Goal: Task Accomplishment & Management: Manage account settings

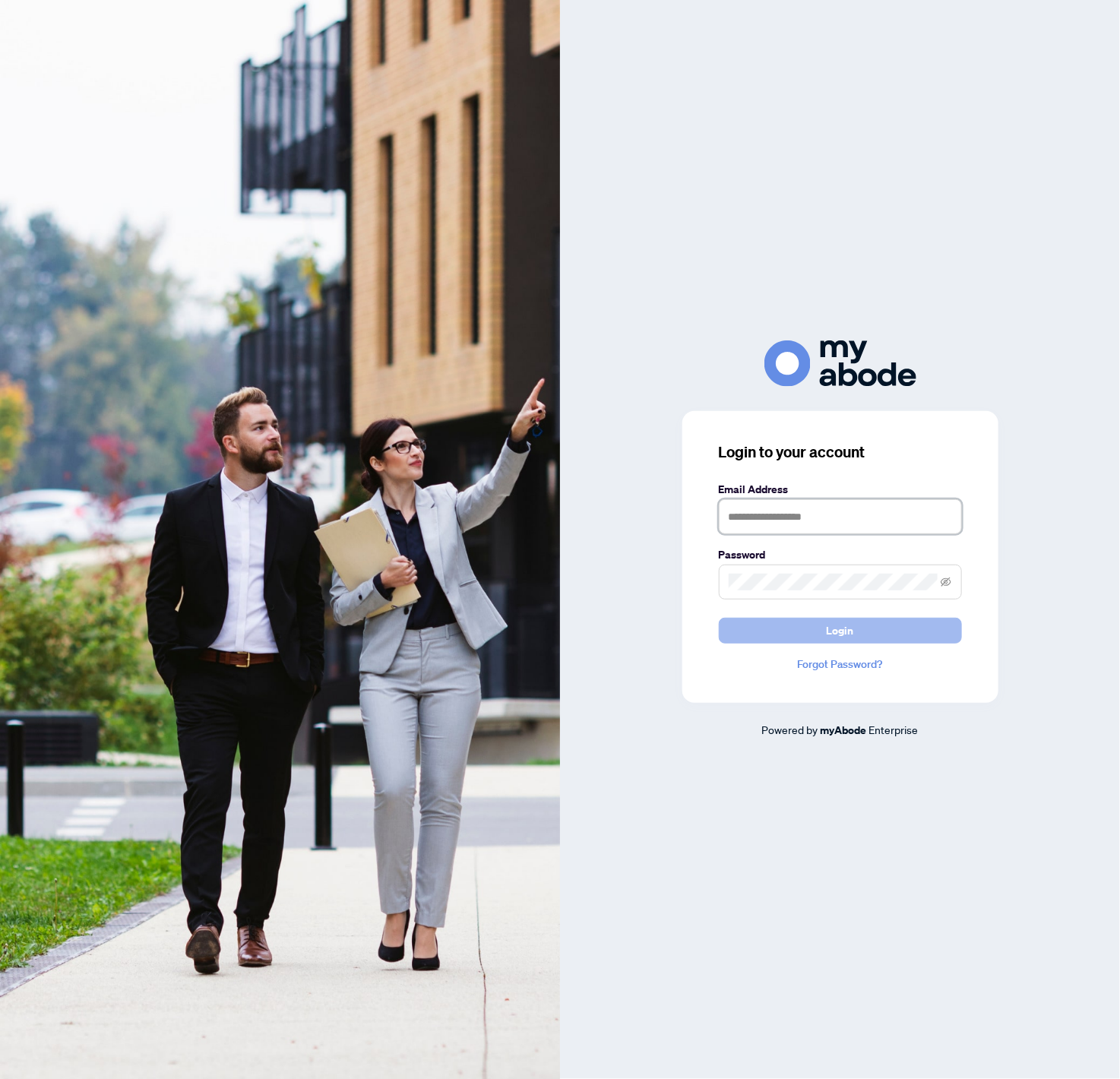
type input "**********"
click at [806, 623] on button "Login" at bounding box center [840, 630] width 243 height 25
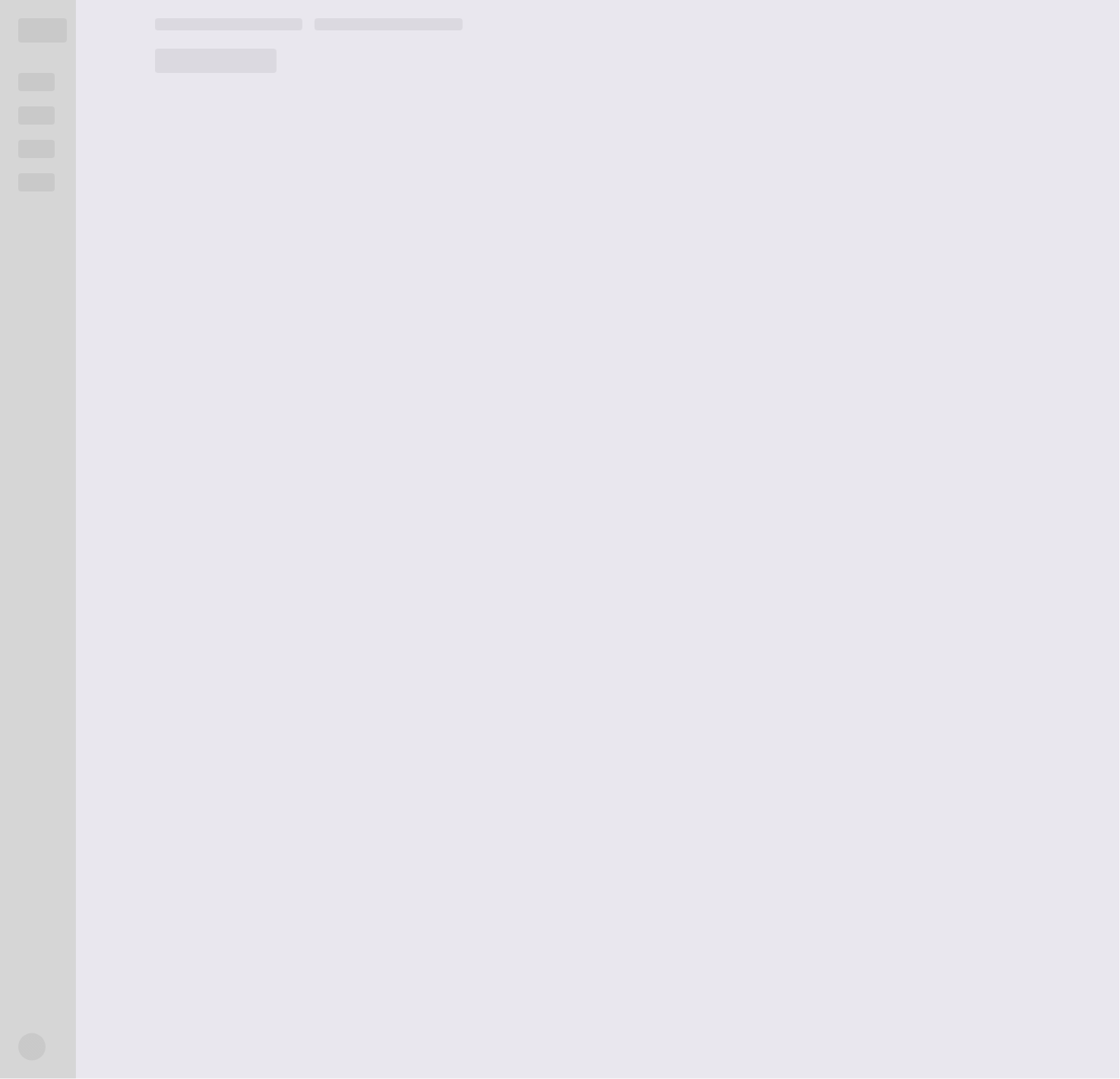
click at [0, 85] on div at bounding box center [38, 539] width 76 height 1079
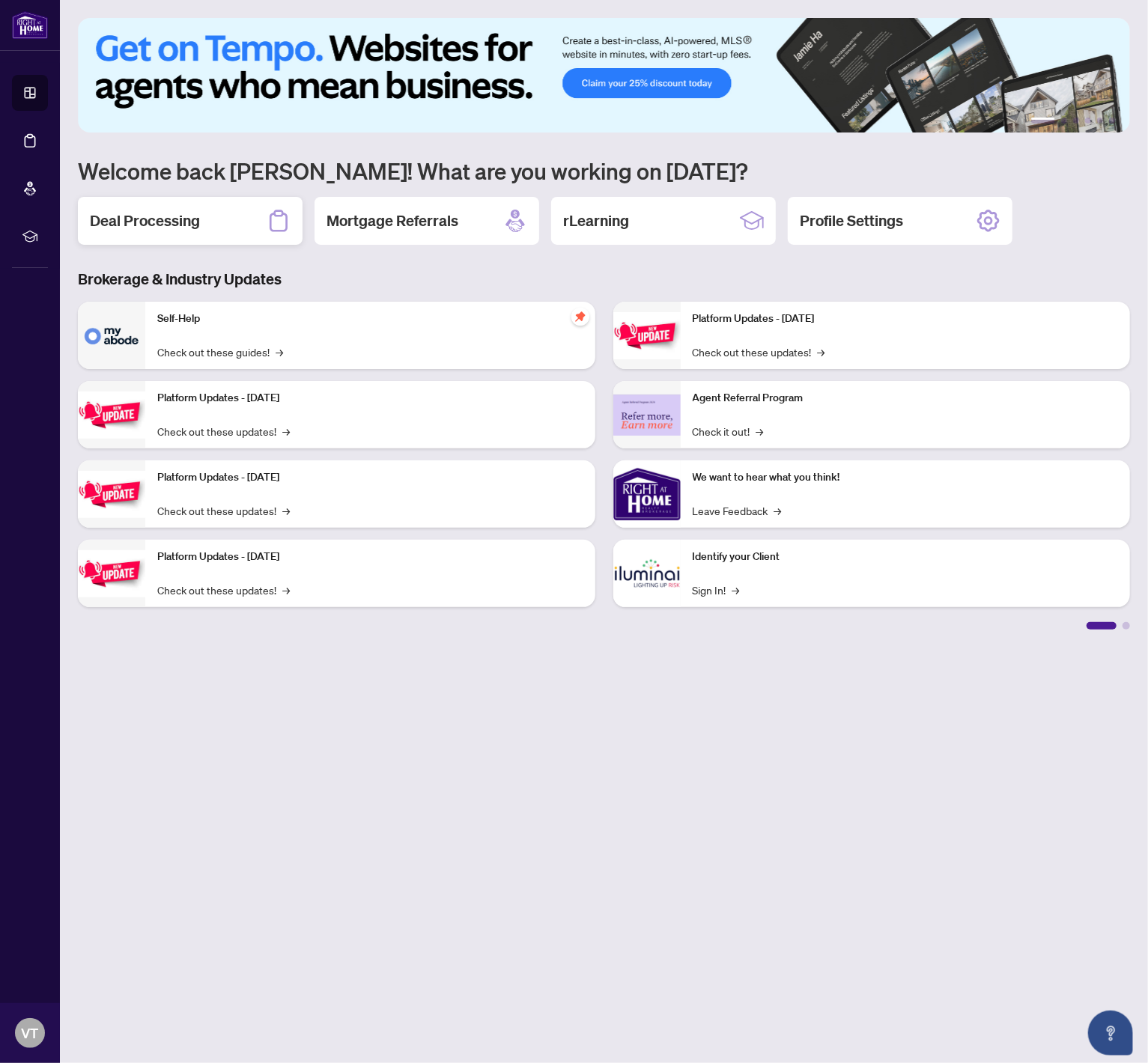
click at [145, 214] on h2 "Deal Processing" at bounding box center [145, 221] width 111 height 21
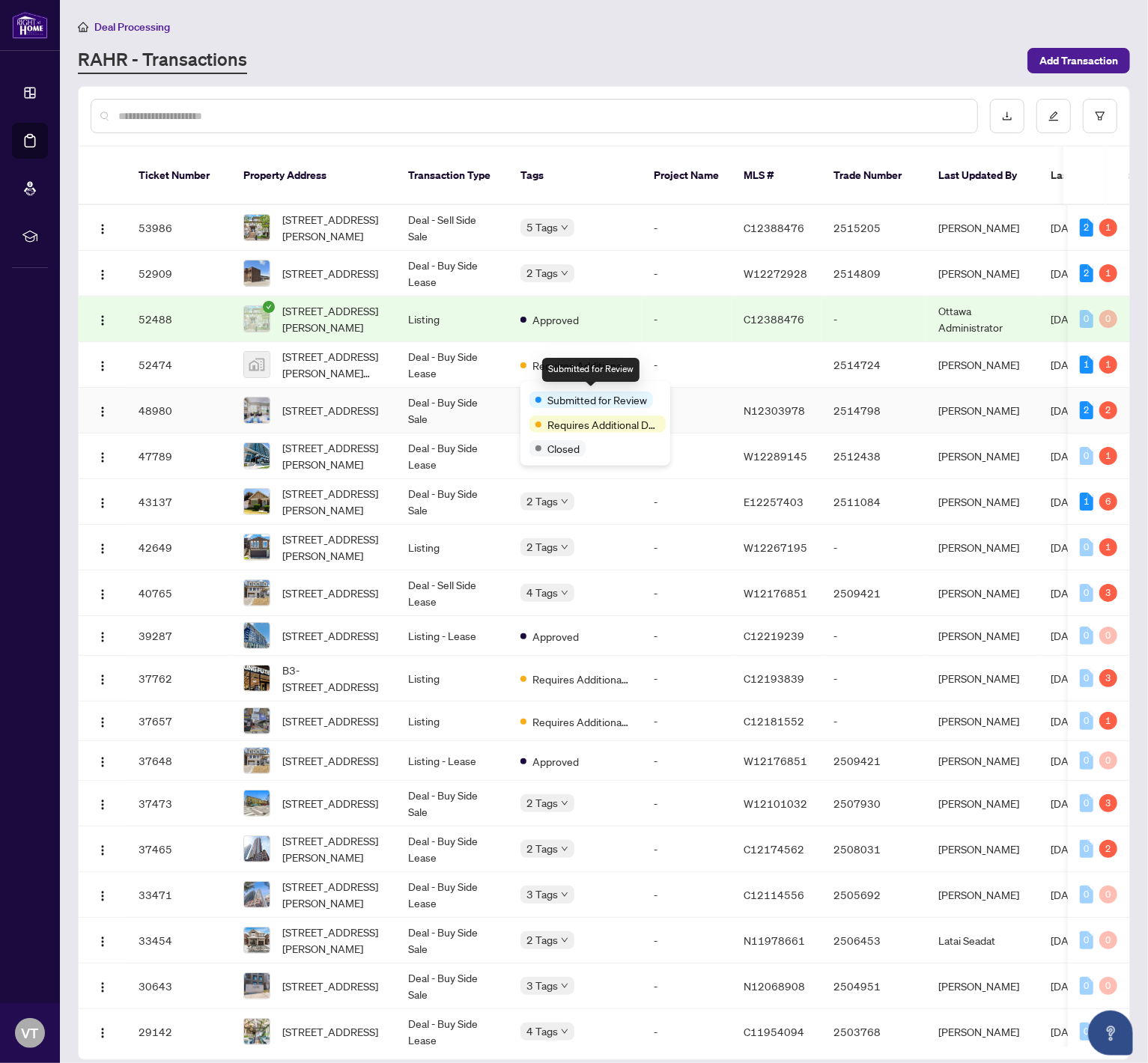
click at [691, 395] on td "-" at bounding box center [686, 410] width 90 height 45
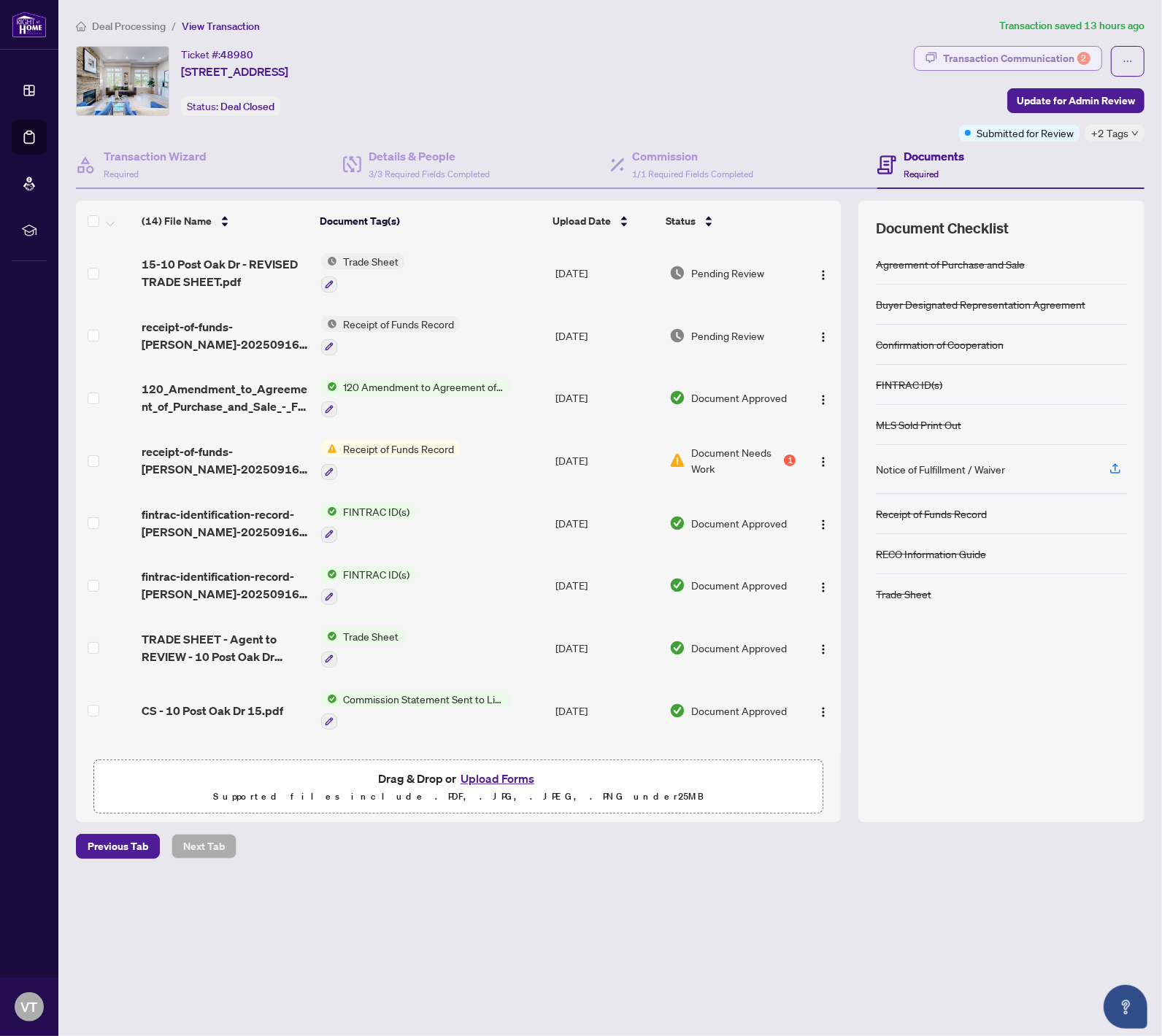
click at [1008, 52] on div "Transaction Communication 2" at bounding box center [1016, 59] width 148 height 24
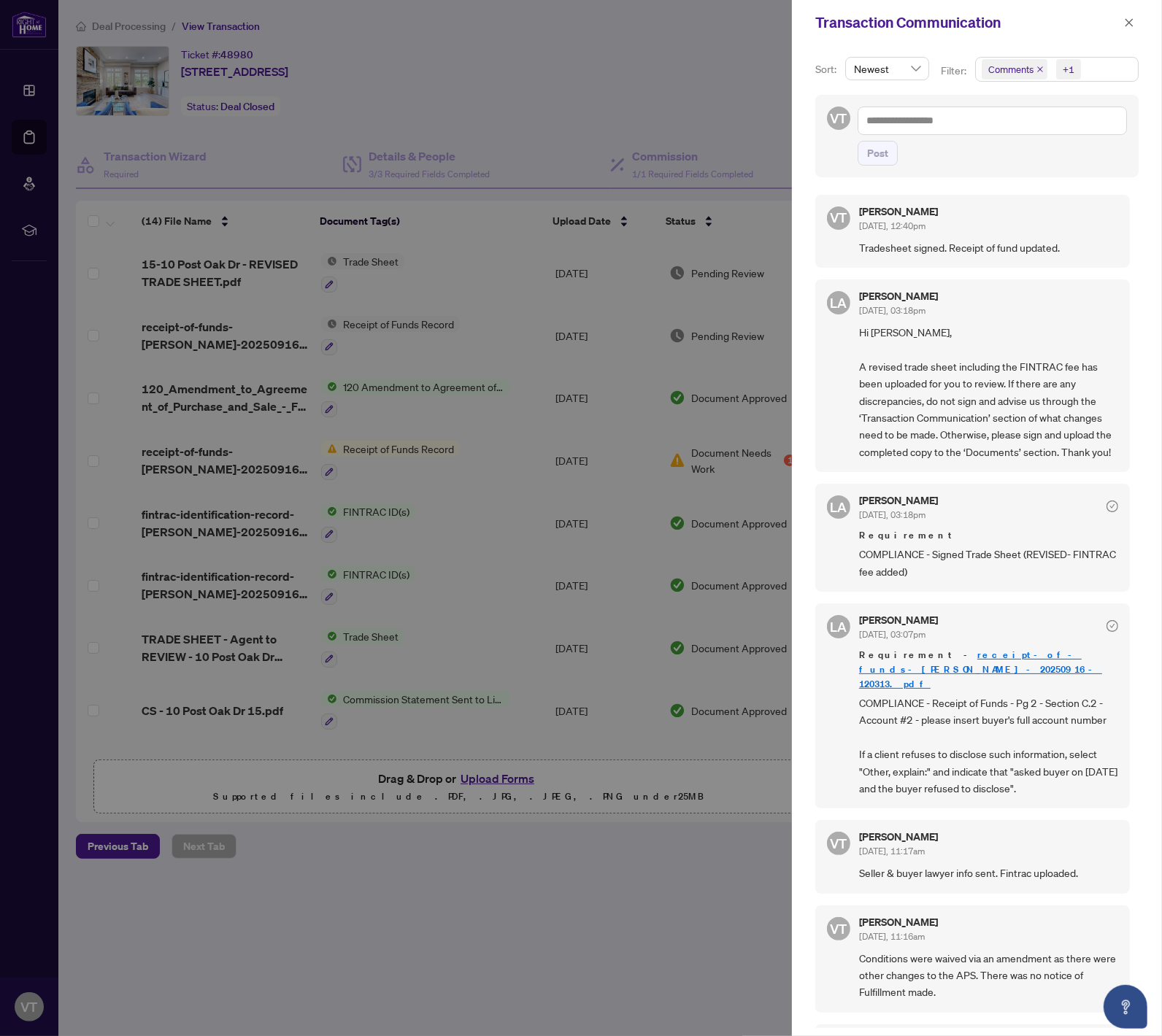
click at [700, 86] on div at bounding box center [581, 518] width 1162 height 1036
click at [1075, 20] on icon "close" at bounding box center [1129, 22] width 8 height 8
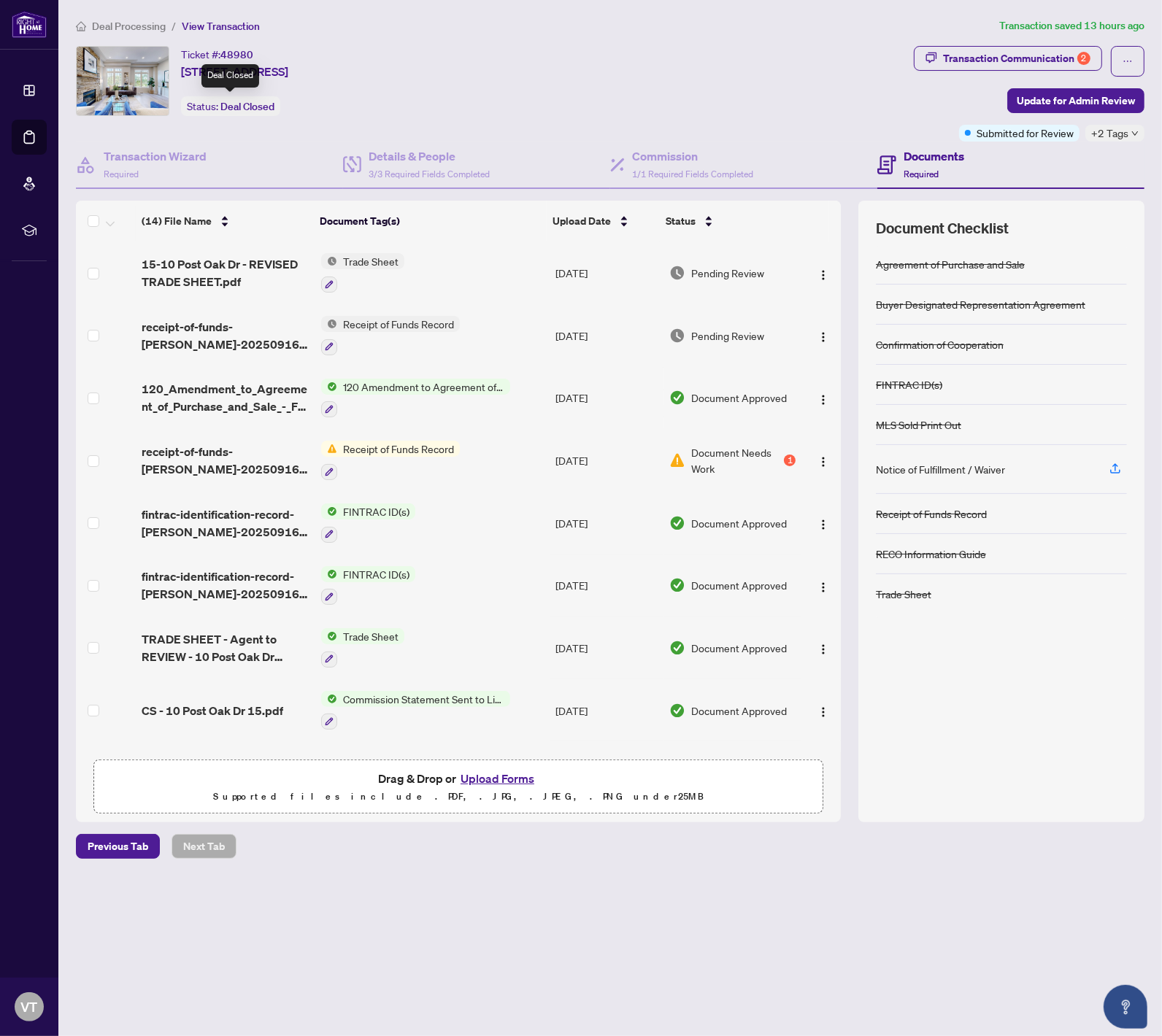
click at [252, 107] on span "Deal Closed" at bounding box center [248, 106] width 54 height 14
click at [1075, 57] on icon "ellipsis" at bounding box center [1127, 61] width 10 height 10
drag, startPoint x: 765, startPoint y: 95, endPoint x: 470, endPoint y: 100, distance: 295.0
click at [764, 95] on div "Ticket #: 48980 15-10 Post Oak Dr, Richmond Hill, Ontario L4E 4H8, Canada Statu…" at bounding box center [491, 81] width 832 height 70
click at [679, 936] on main "Deal Processing / View Transaction Transaction saved 13 hours ago Ticket #: 489…" at bounding box center [611, 518] width 1104 height 1036
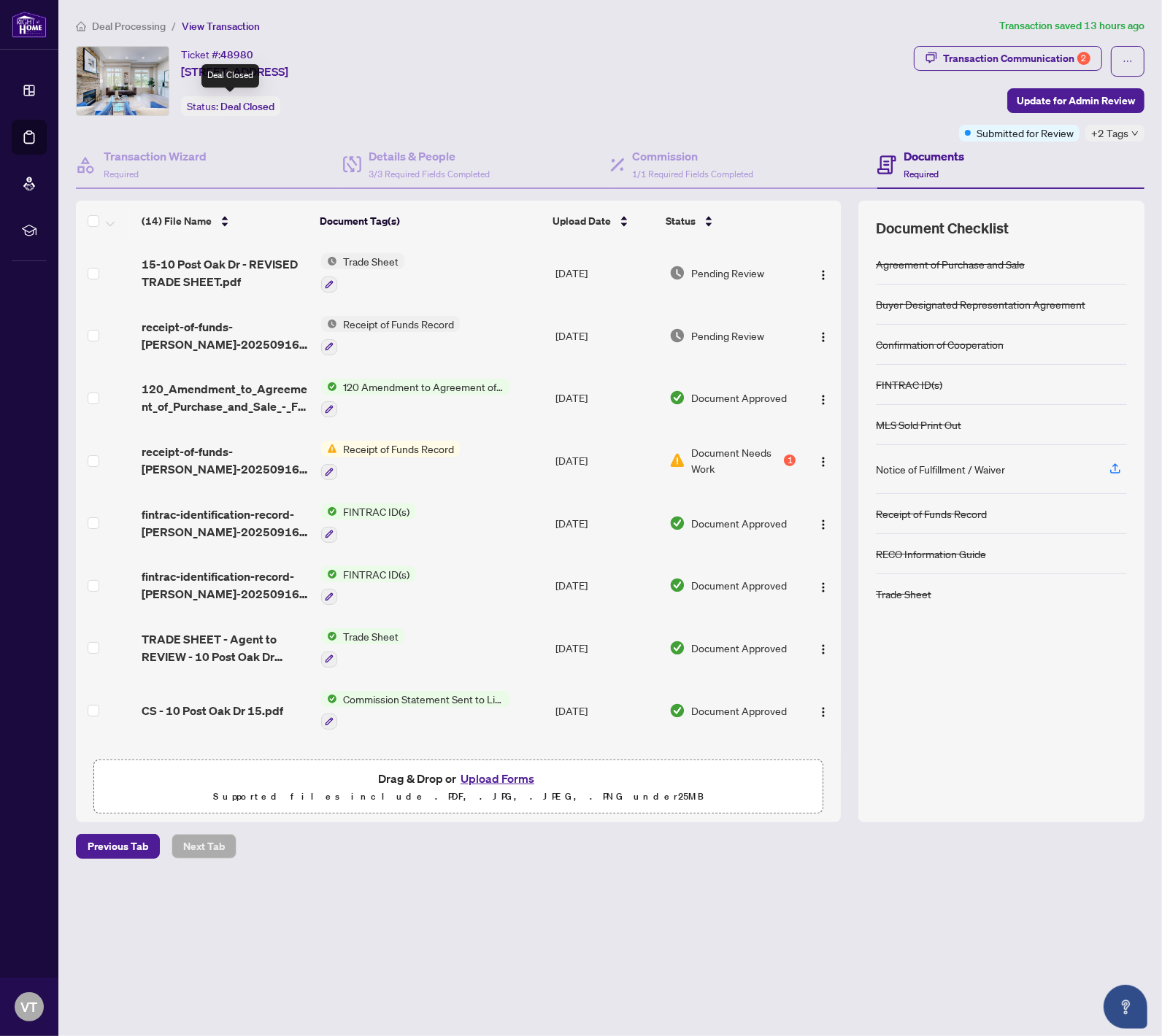
click at [234, 104] on span "Deal Closed" at bounding box center [248, 106] width 54 height 14
click at [119, 96] on img at bounding box center [123, 81] width 92 height 69
click at [480, 176] on span "3/3 Required Fields Completed" at bounding box center [429, 174] width 121 height 11
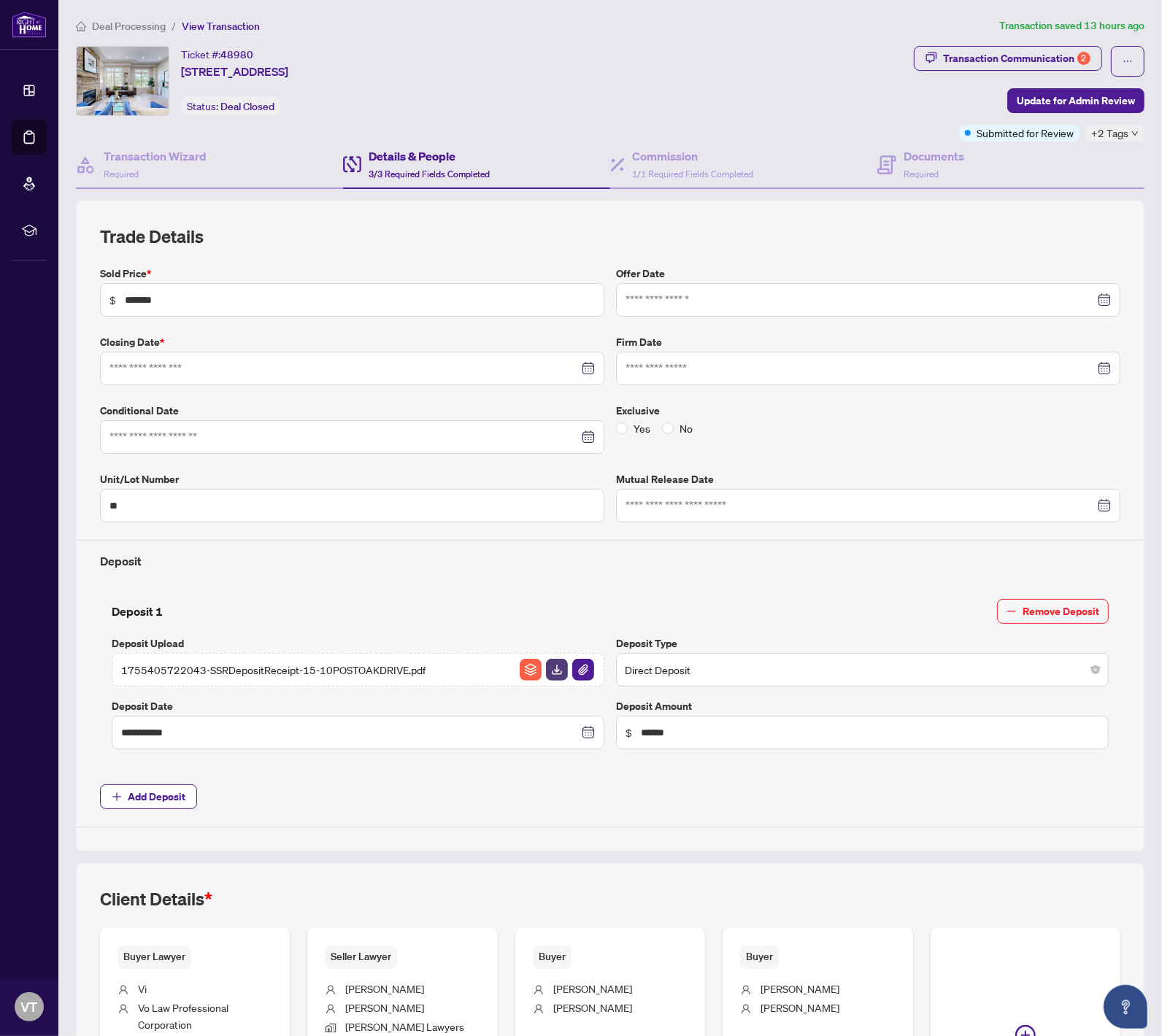
type input "**********"
click at [710, 159] on h4 "Commission" at bounding box center [692, 156] width 121 height 17
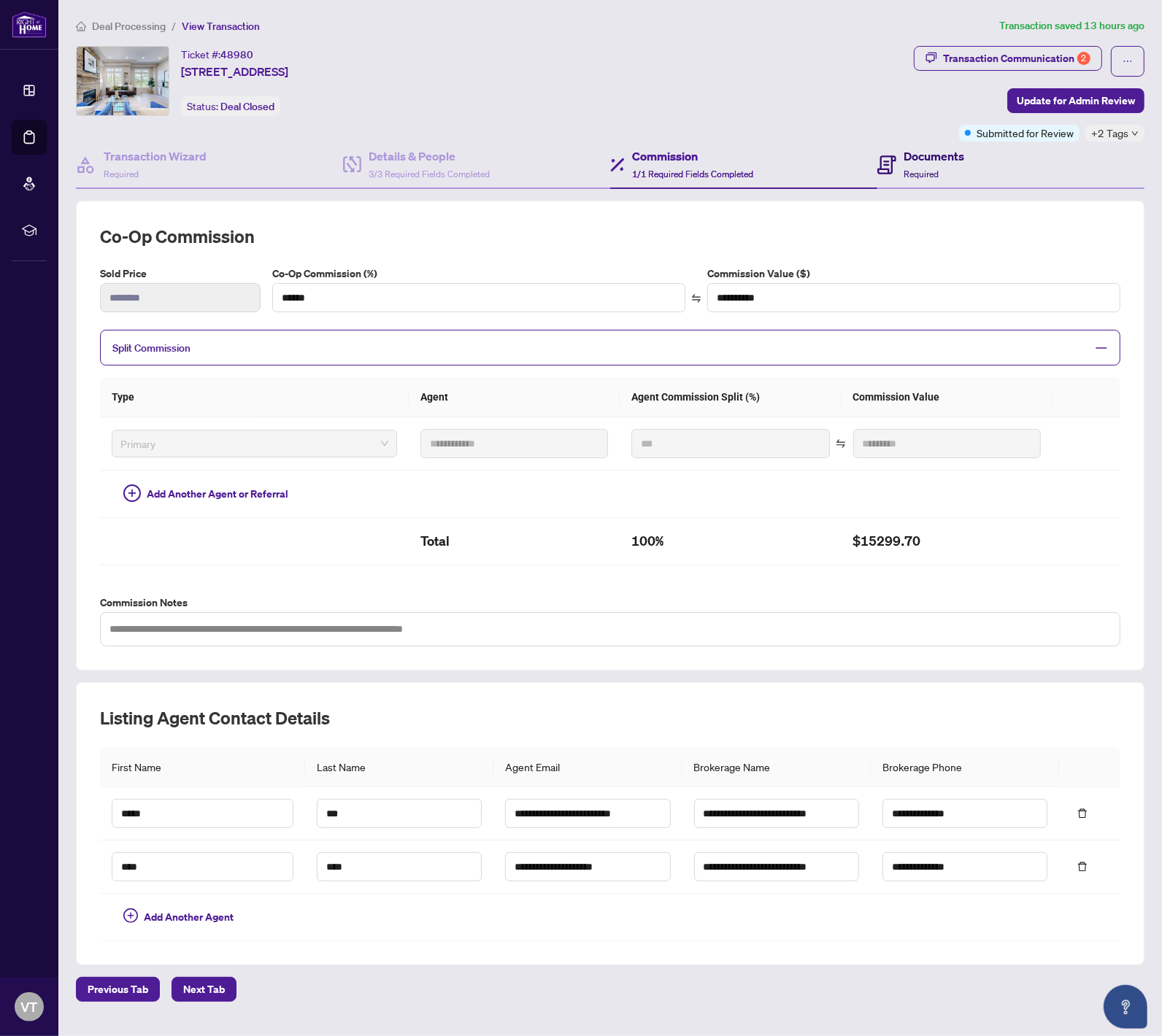
click at [930, 171] on span "Required" at bounding box center [921, 174] width 35 height 11
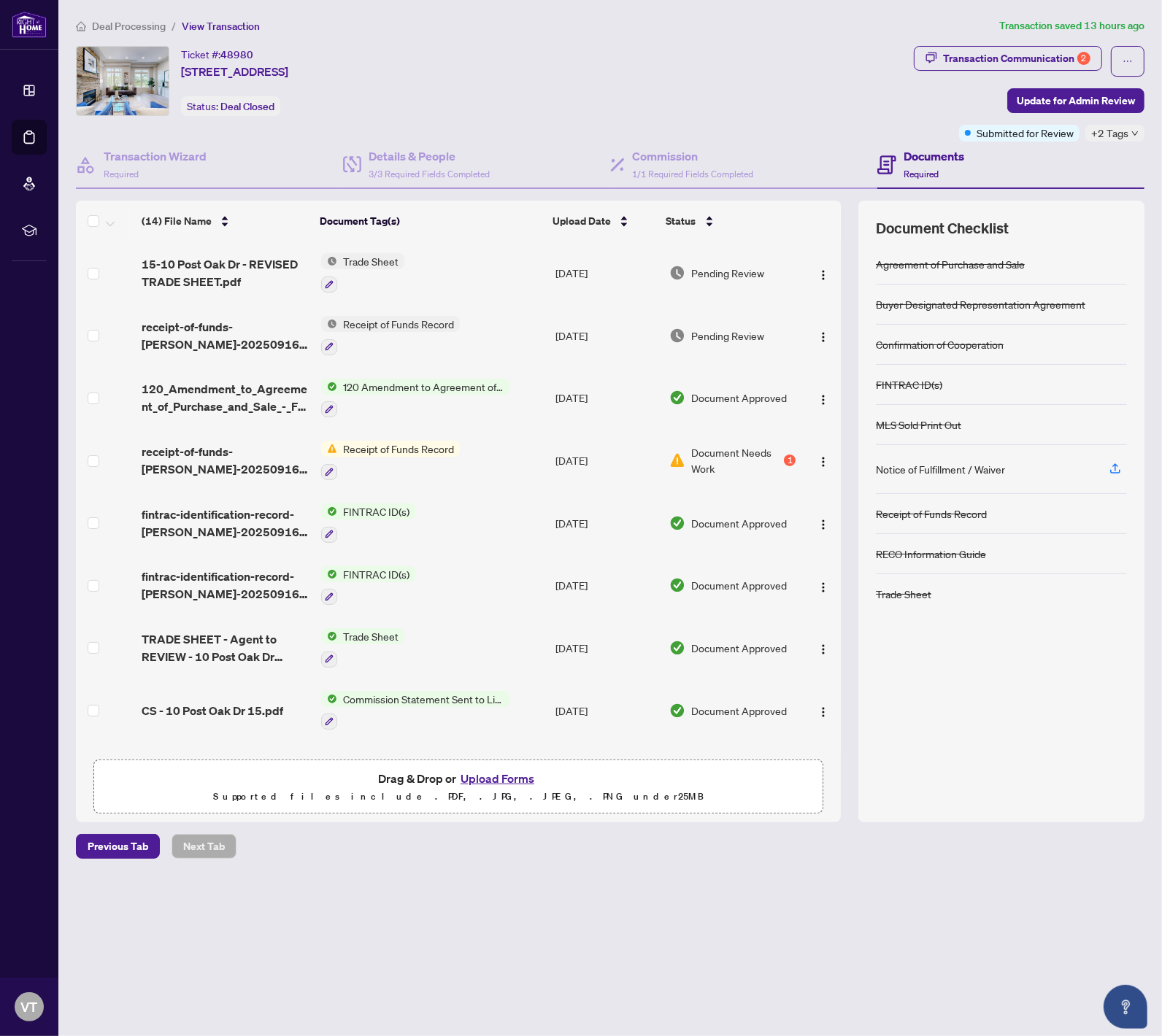
click at [1032, 138] on span "Submitted for Review" at bounding box center [1024, 133] width 97 height 16
click at [1075, 53] on span "button" at bounding box center [1127, 62] width 10 height 24
click at [1052, 100] on span "Transaction Permissions" at bounding box center [1076, 94] width 111 height 16
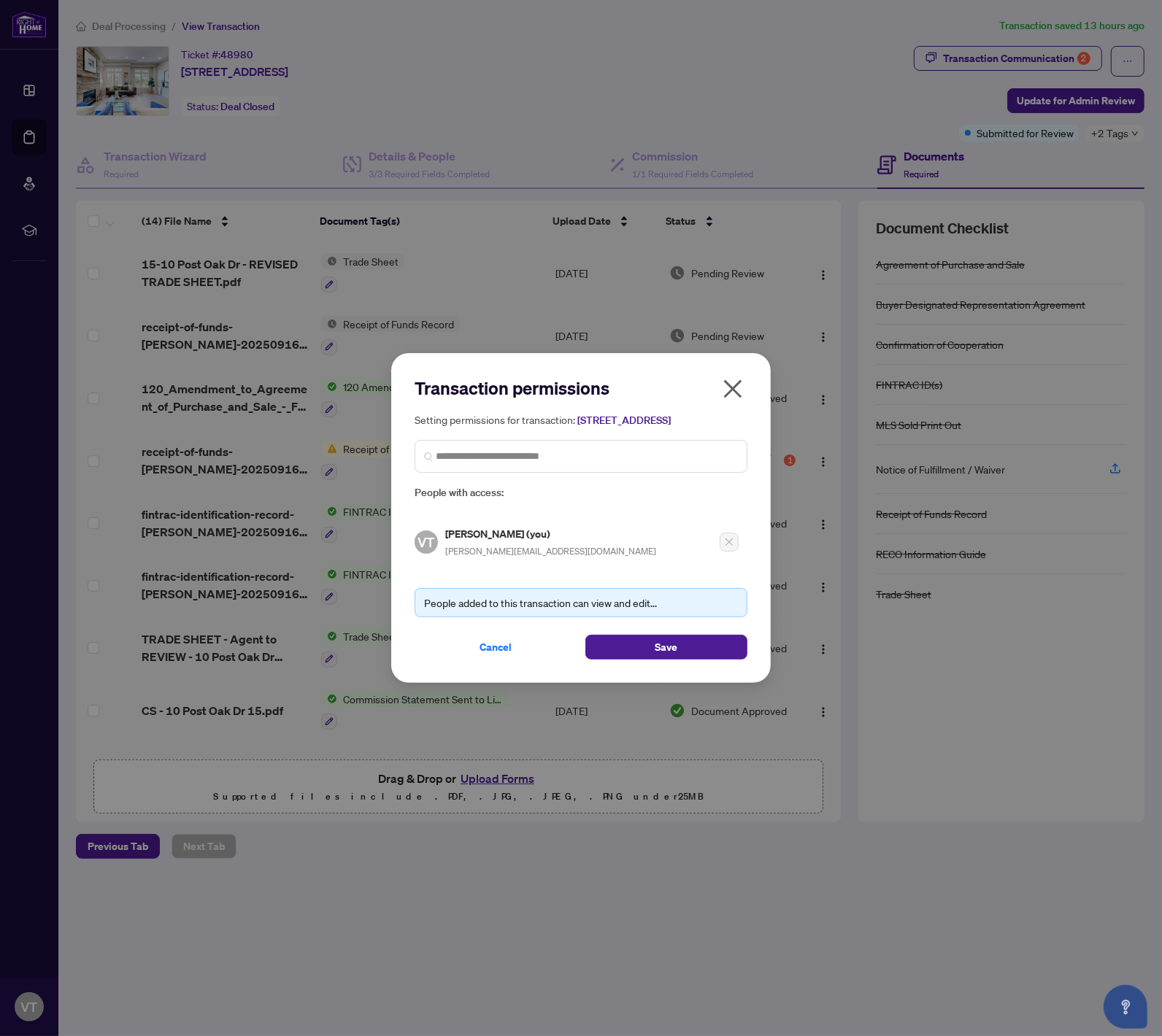
drag, startPoint x: 735, startPoint y: 375, endPoint x: 450, endPoint y: 205, distance: 331.9
click at [734, 377] on icon "close" at bounding box center [733, 389] width 24 height 24
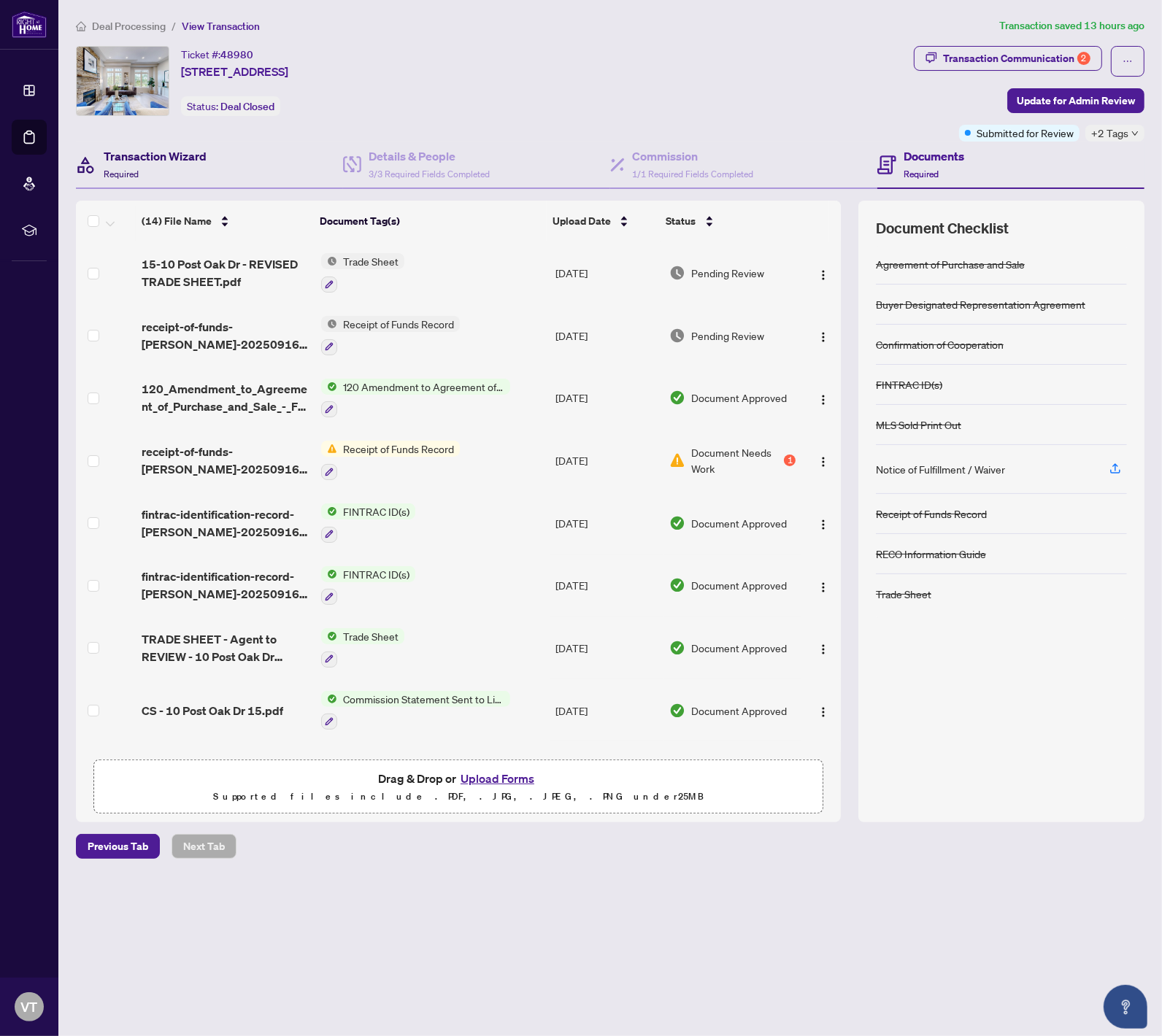
click at [89, 173] on icon at bounding box center [86, 165] width 21 height 21
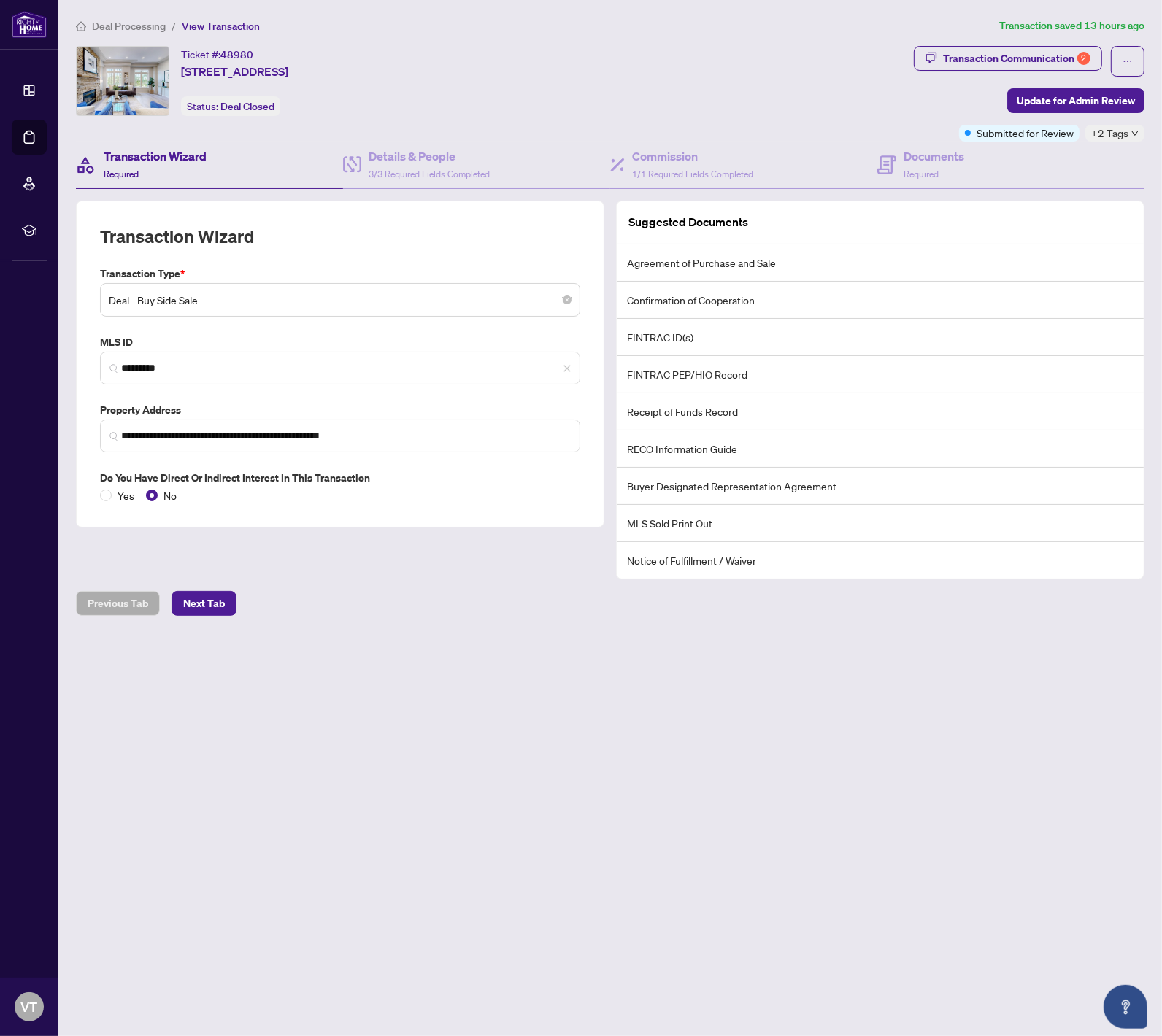
click at [160, 30] on span "Deal Processing" at bounding box center [129, 26] width 73 height 14
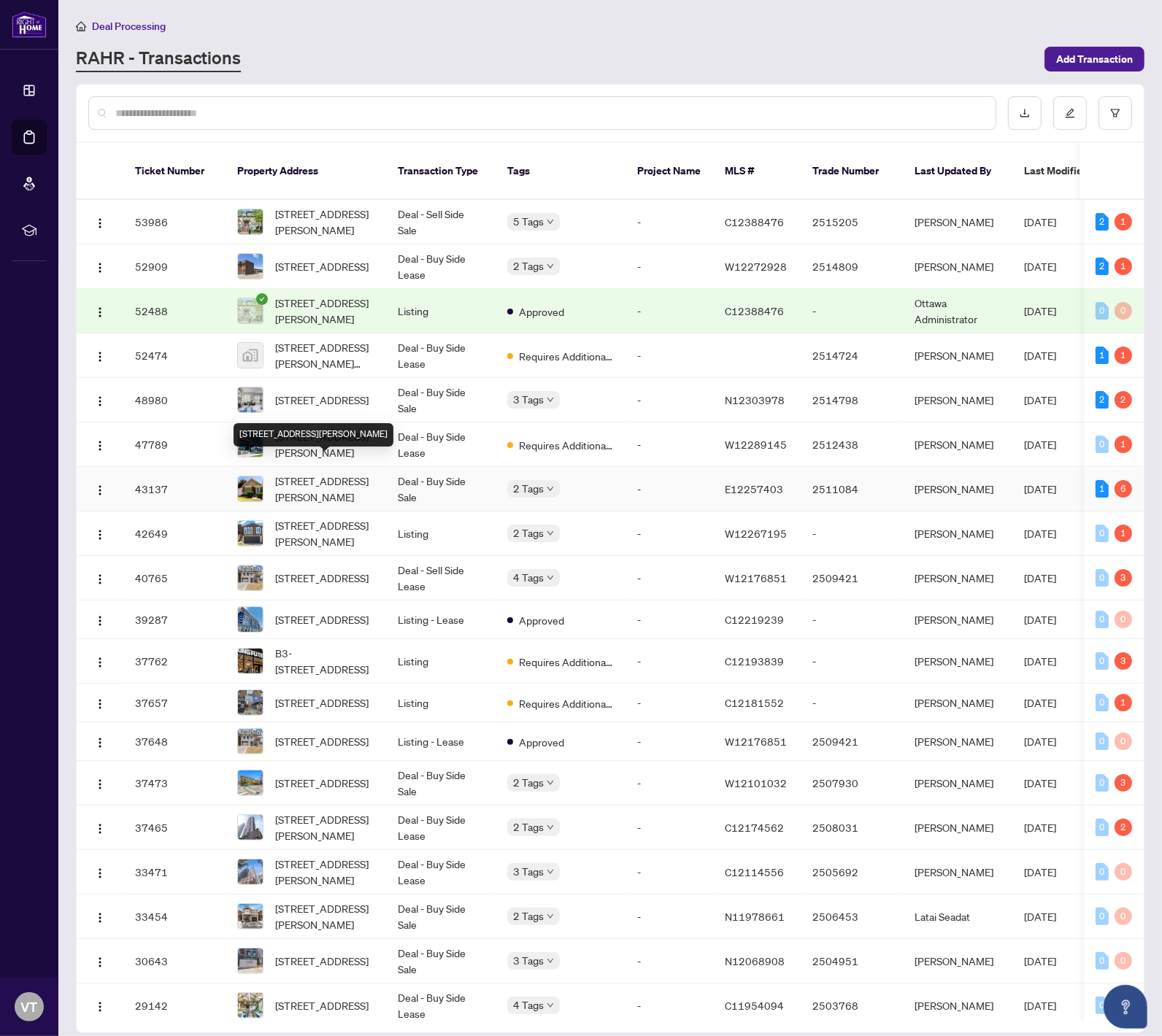
click at [331, 485] on span "473 O'Connor Ave, Toronto, Ontario M4J 2W8, Canada" at bounding box center [325, 489] width 100 height 32
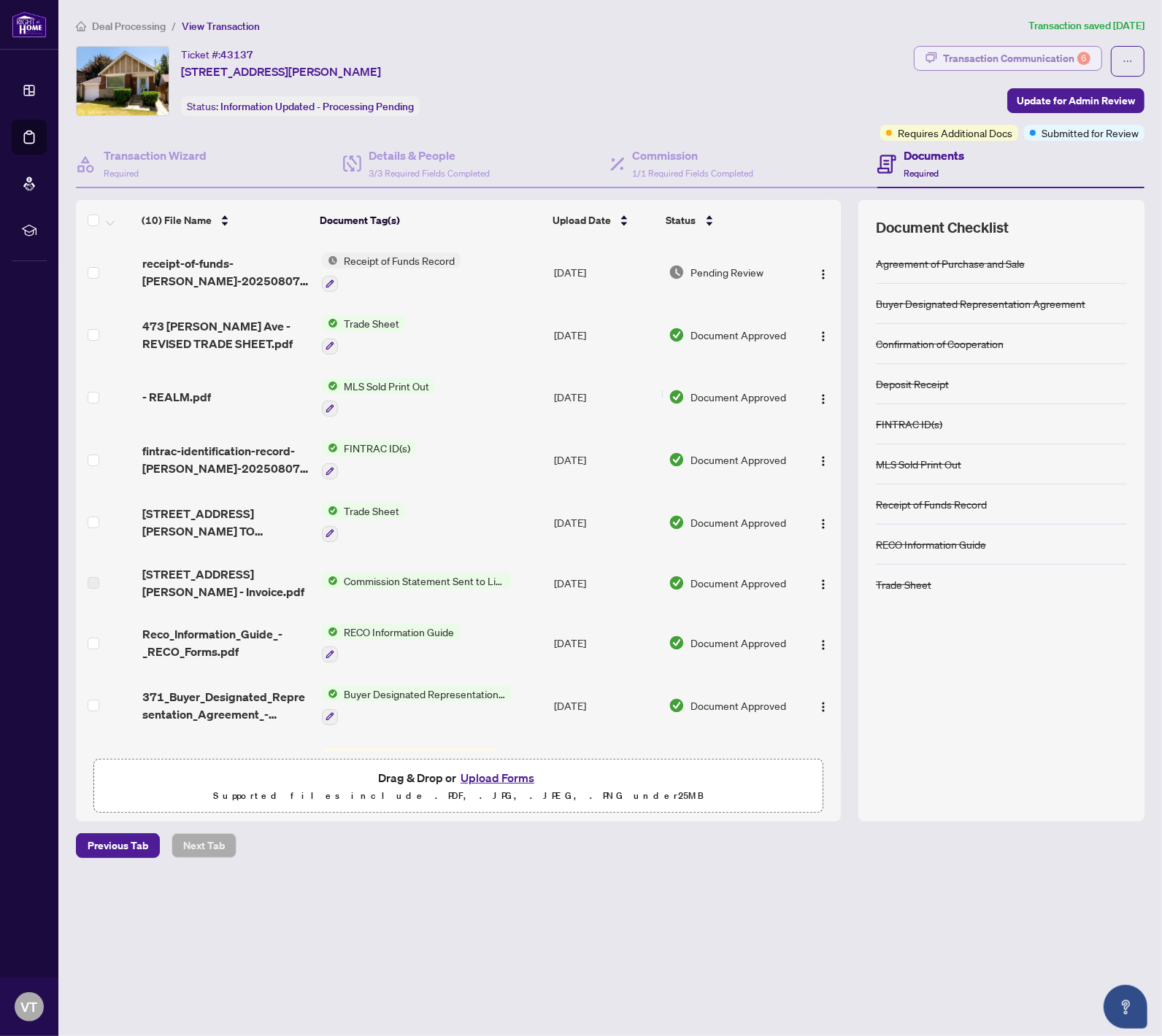
click at [1023, 59] on div "Transaction Communication 6" at bounding box center [1016, 59] width 148 height 24
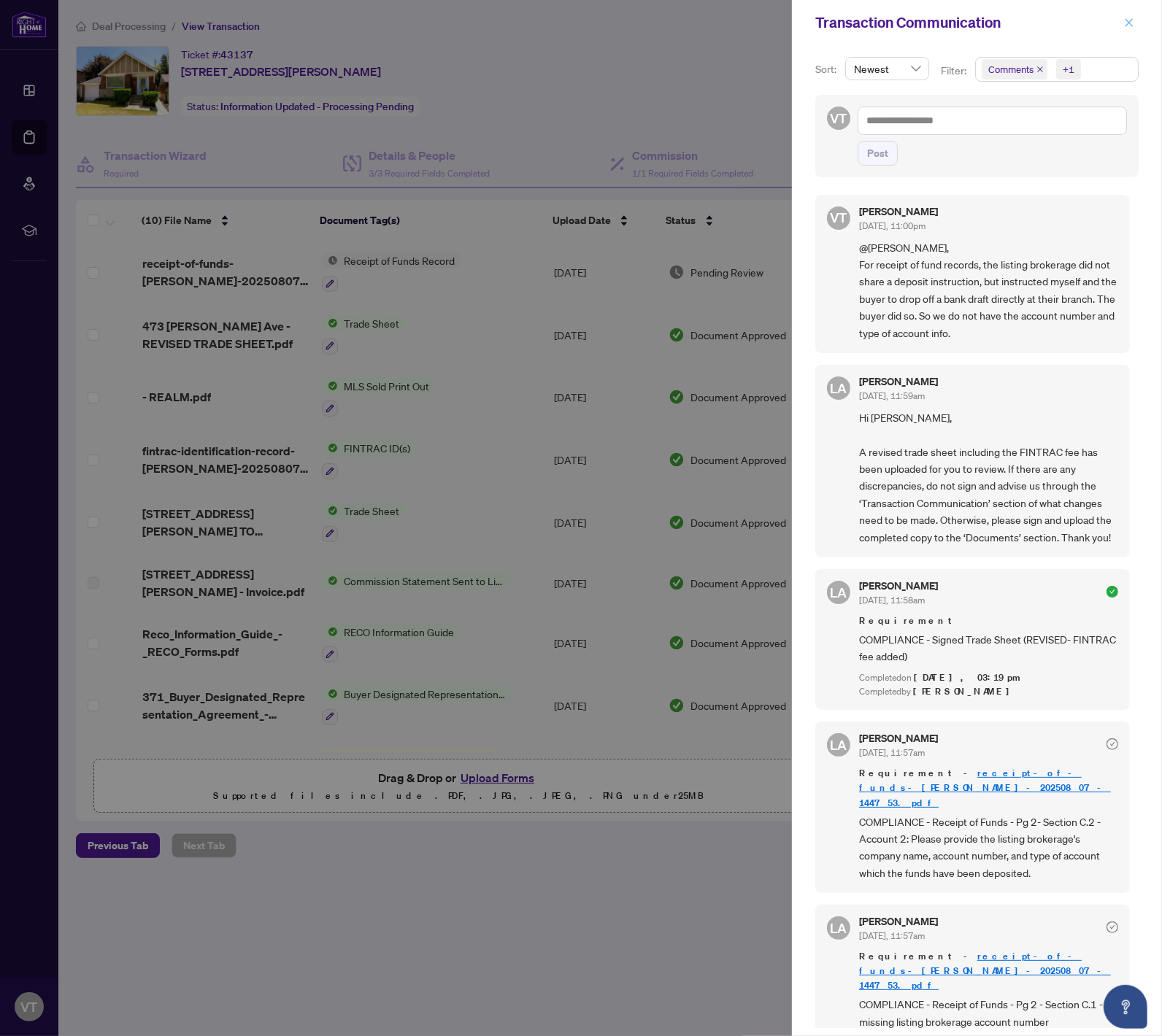
click at [1075, 24] on icon "close" at bounding box center [1129, 22] width 10 height 10
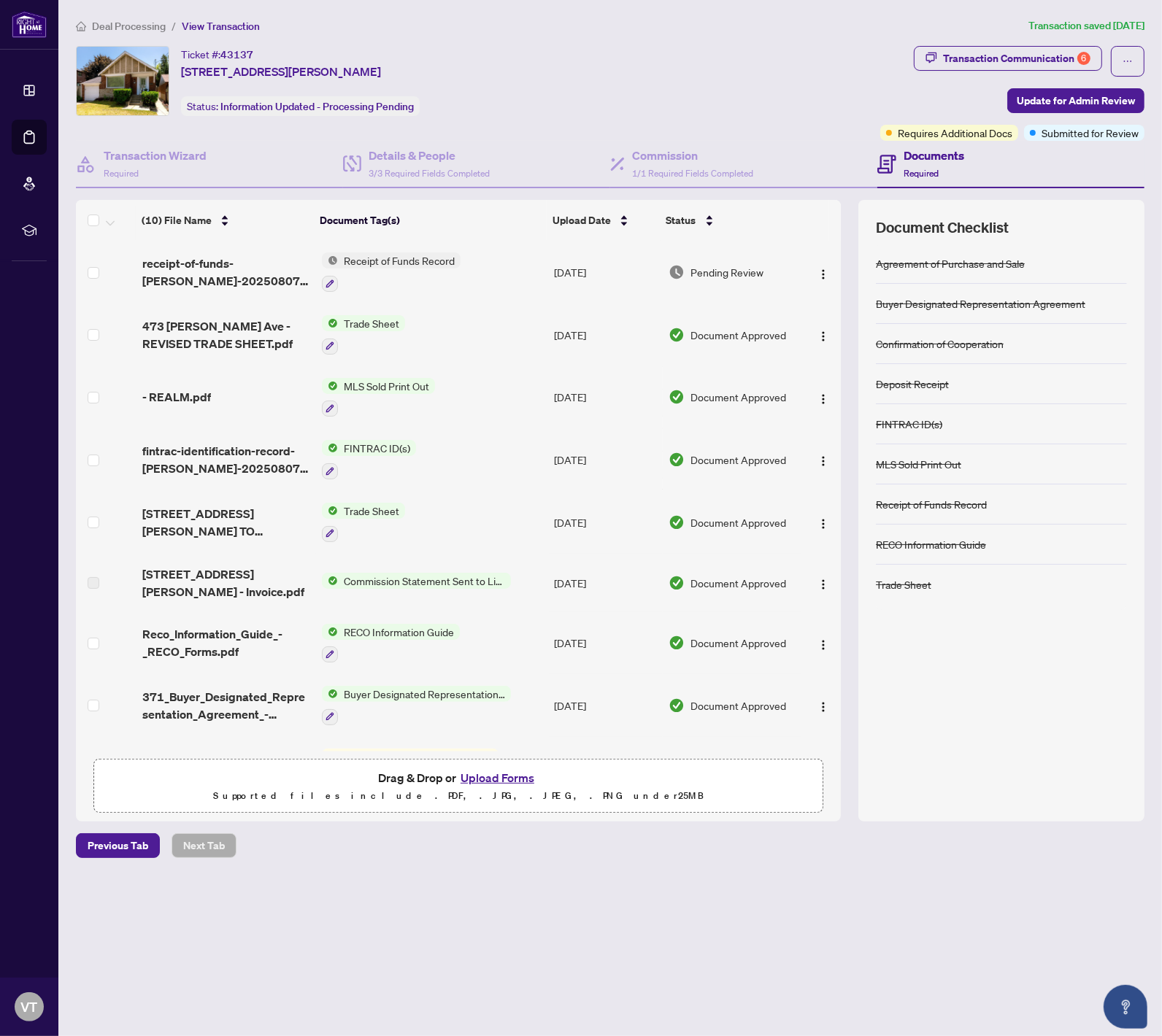
click at [614, 54] on div "Ticket #: 43137 473 O'Connor Ave, Toronto, Ontario M4J 2W8, Canada Status: Info…" at bounding box center [475, 81] width 798 height 70
click at [947, 183] on div "Documents Required" at bounding box center [1010, 165] width 267 height 47
click at [709, 171] on span "1/1 Required Fields Completed" at bounding box center [692, 174] width 121 height 11
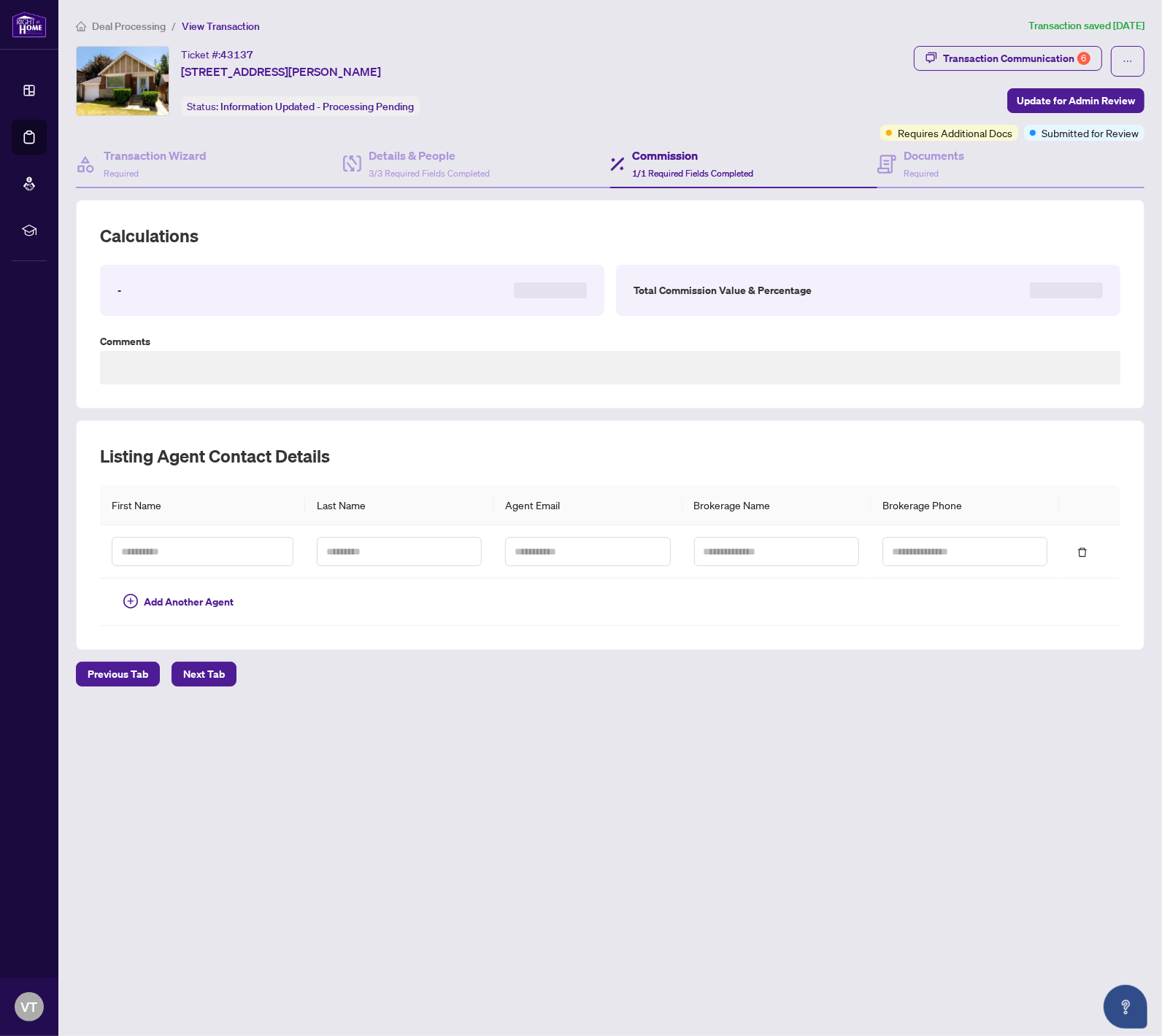
type textarea "**********"
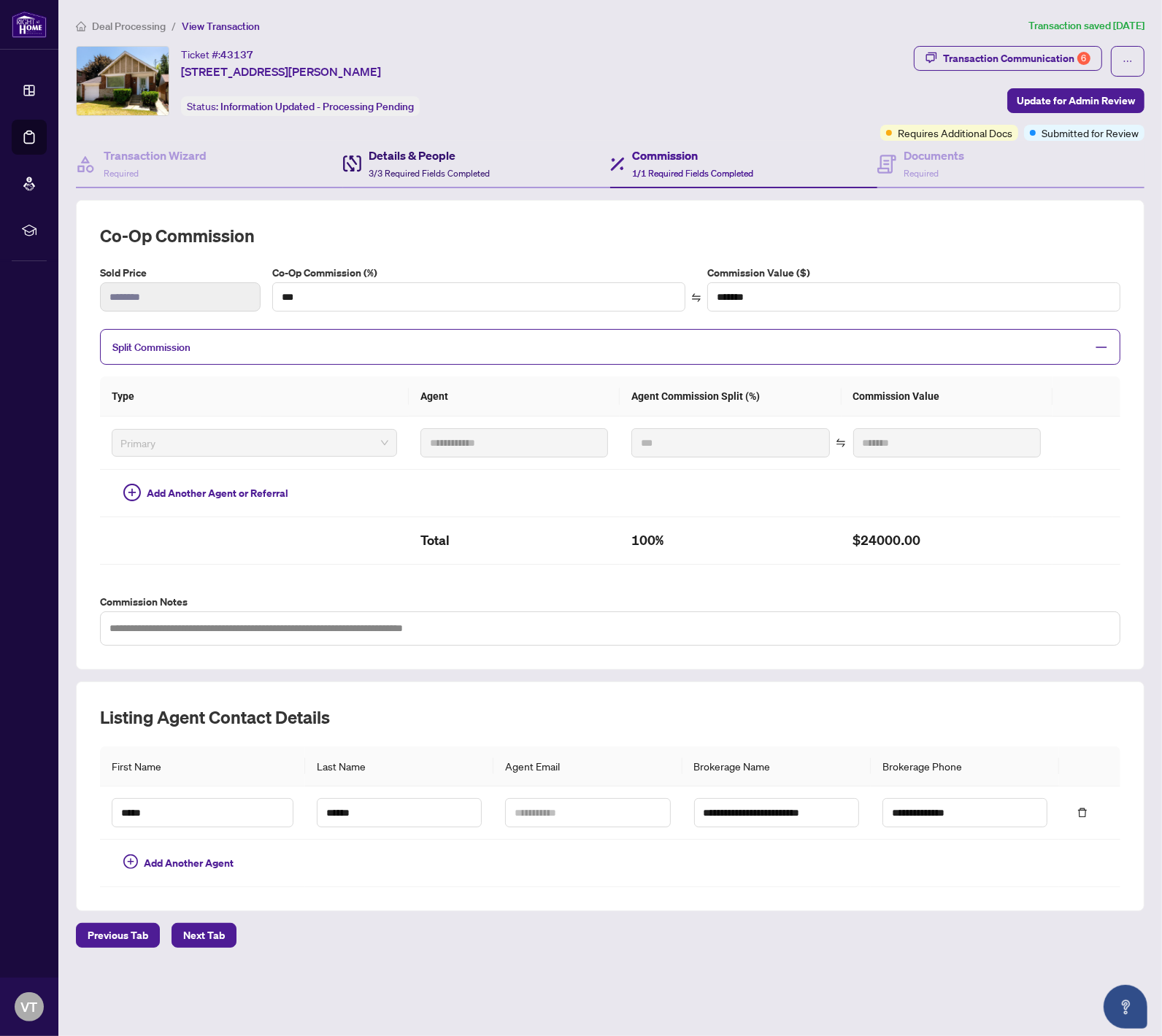
click at [471, 165] on div "Details & People 3/3 Required Fields Completed" at bounding box center [429, 164] width 121 height 34
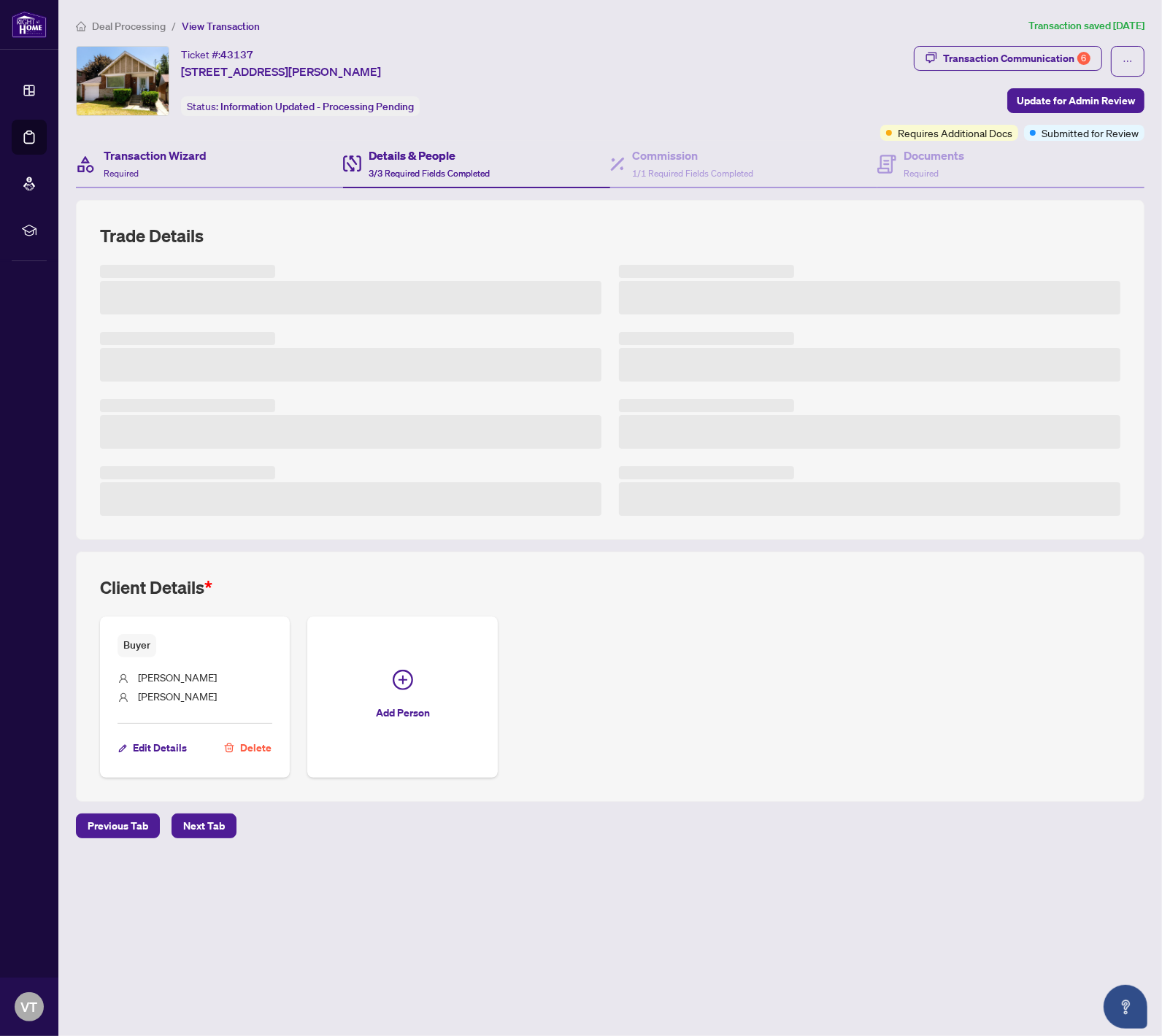
click at [251, 157] on div "Transaction Wizard Required" at bounding box center [209, 165] width 267 height 47
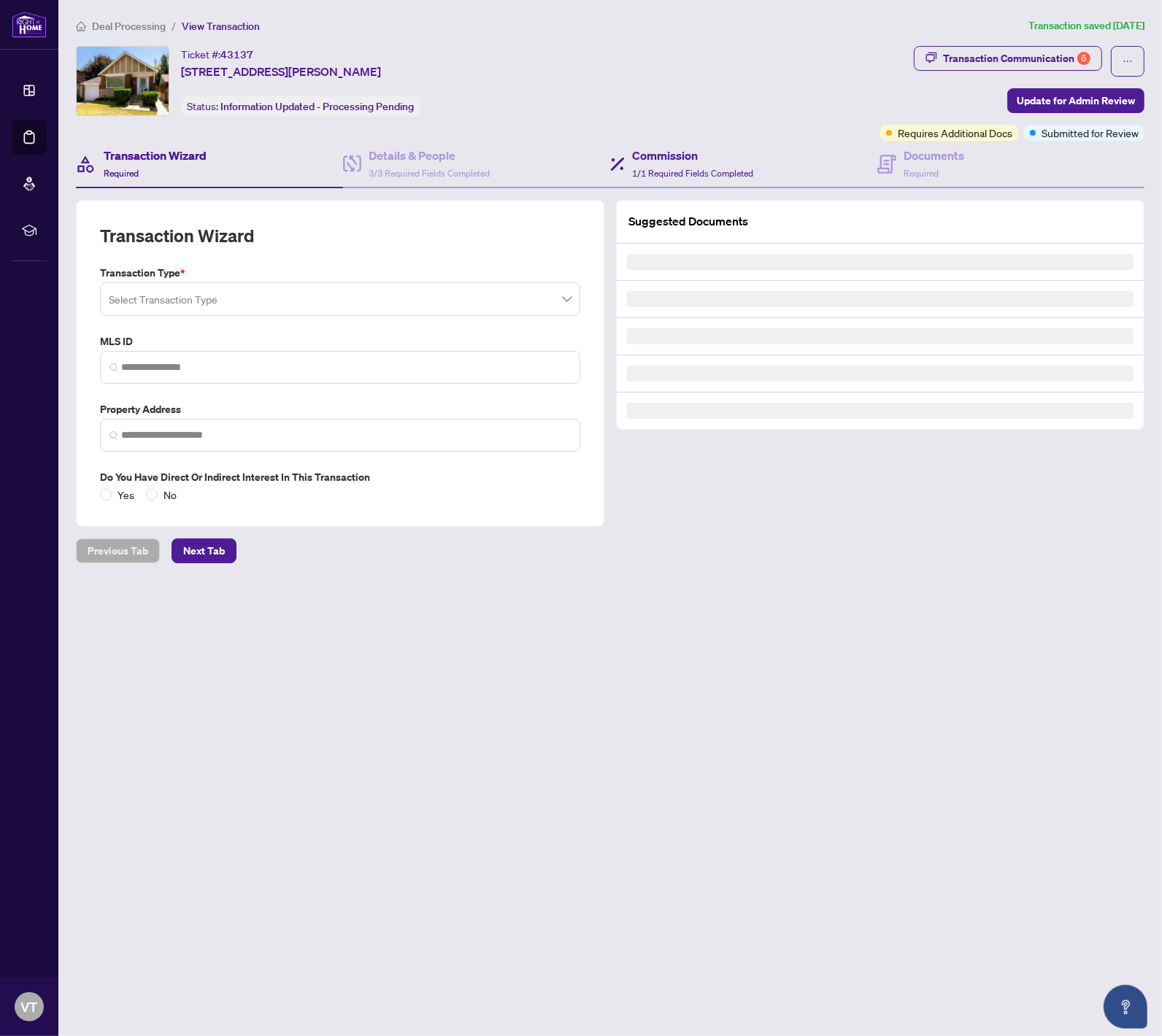
type input "*********"
type input "**********"
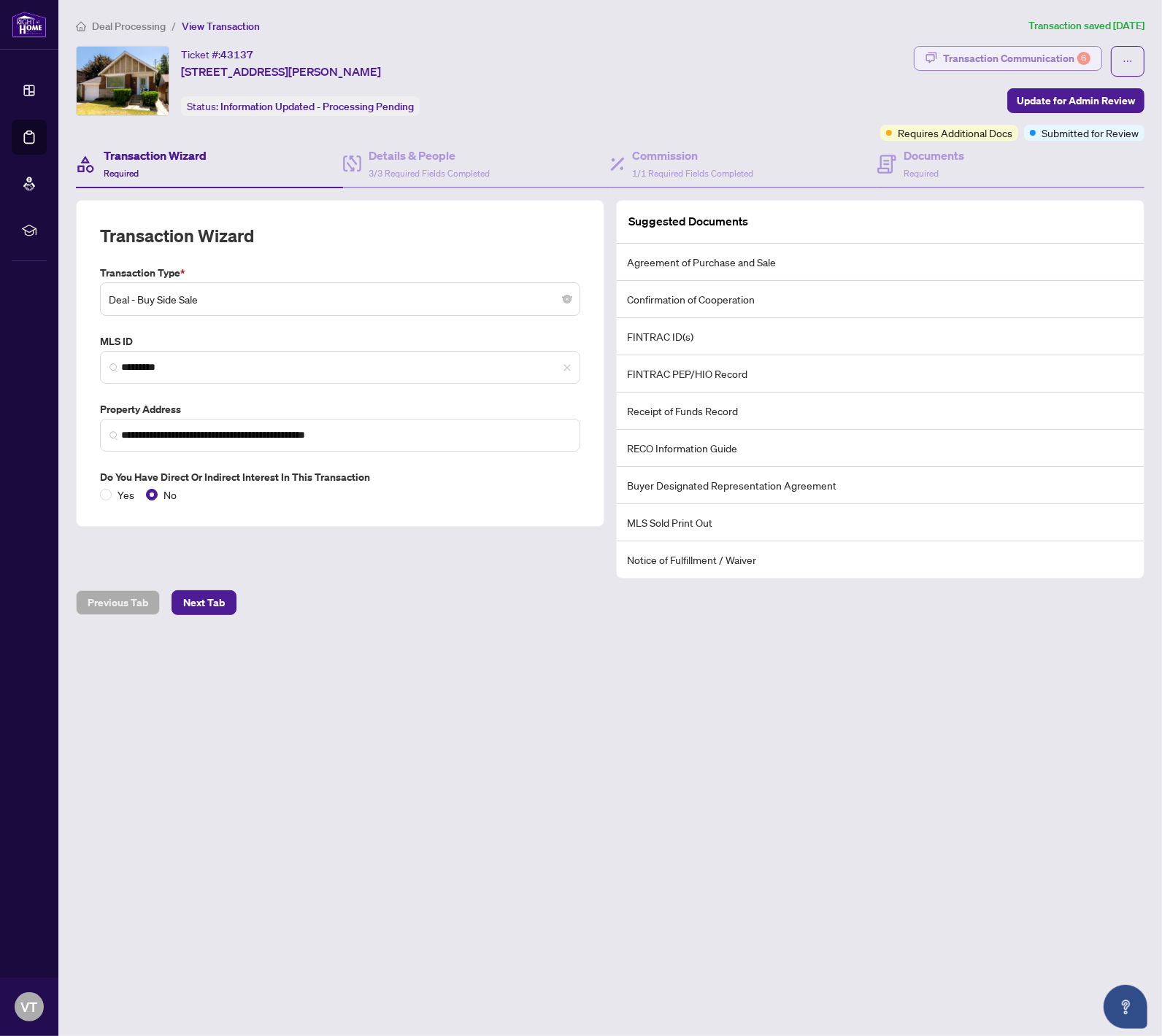
click at [1075, 52] on div "Transaction Communication 6" at bounding box center [1016, 59] width 148 height 24
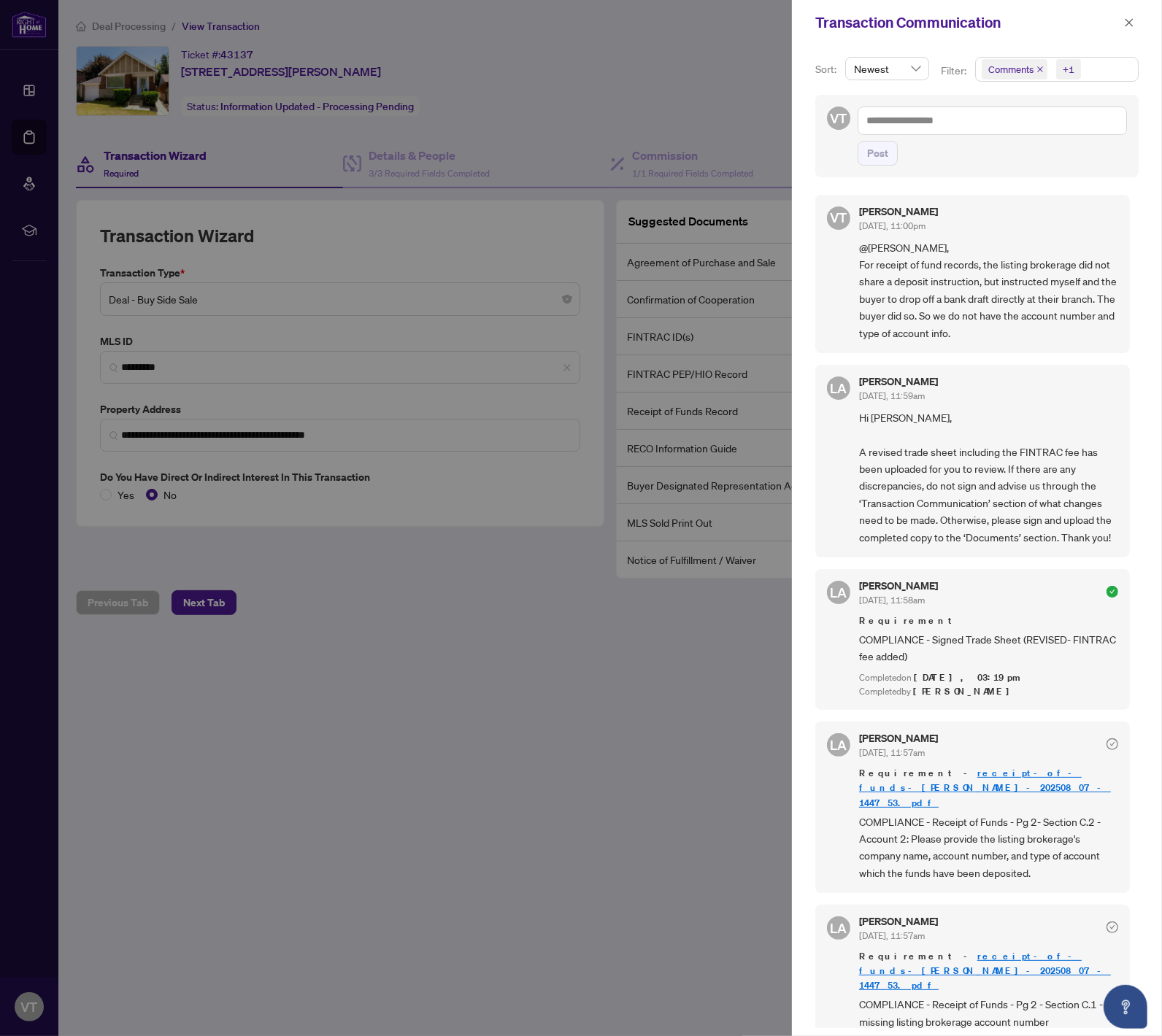
click at [695, 54] on div at bounding box center [581, 518] width 1162 height 1036
drag, startPoint x: 1134, startPoint y: 26, endPoint x: 1119, endPoint y: 32, distance: 16.2
click at [1075, 26] on button "button" at bounding box center [1129, 22] width 19 height 17
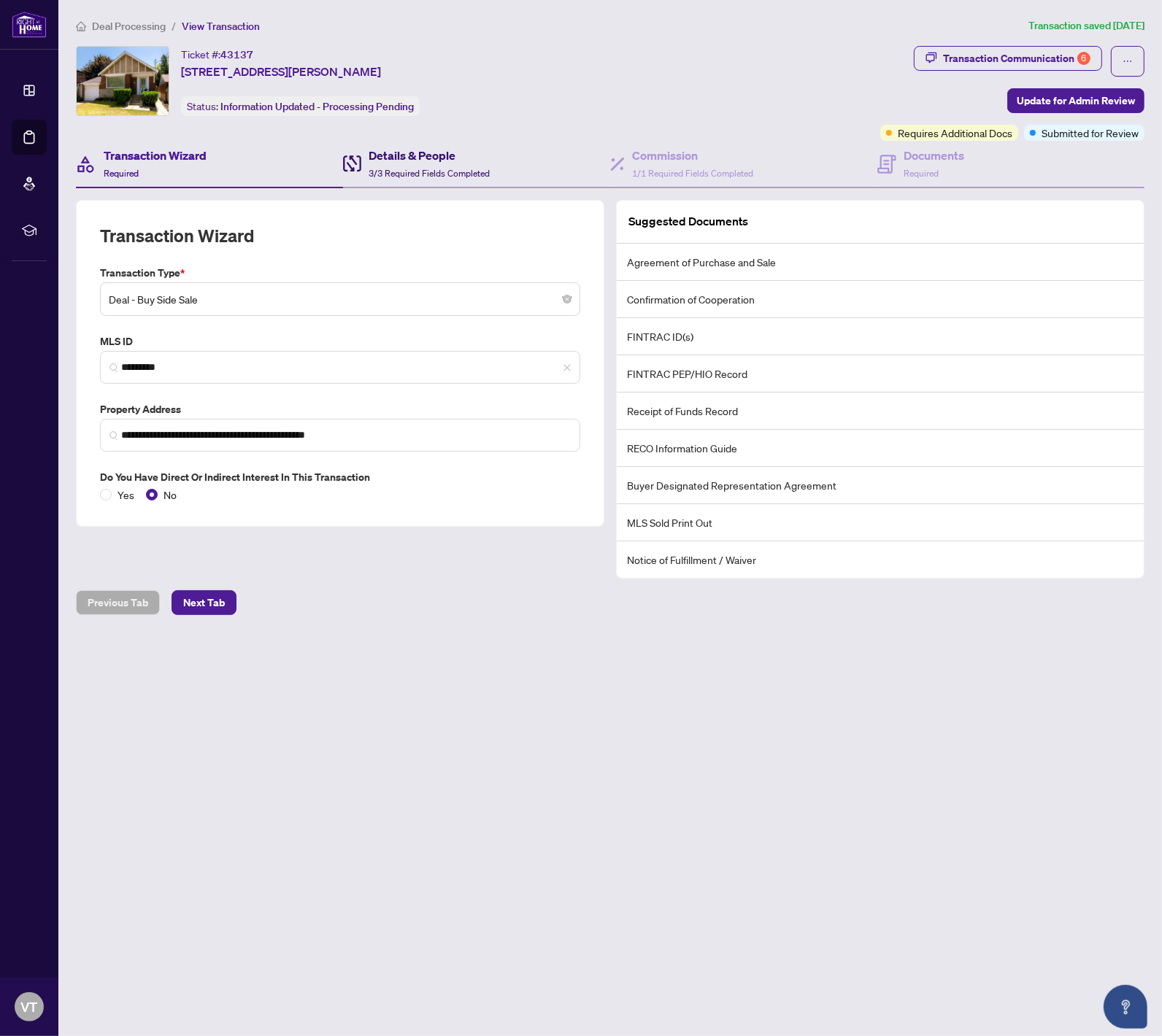
click at [395, 157] on h4 "Details & People" at bounding box center [429, 155] width 121 height 17
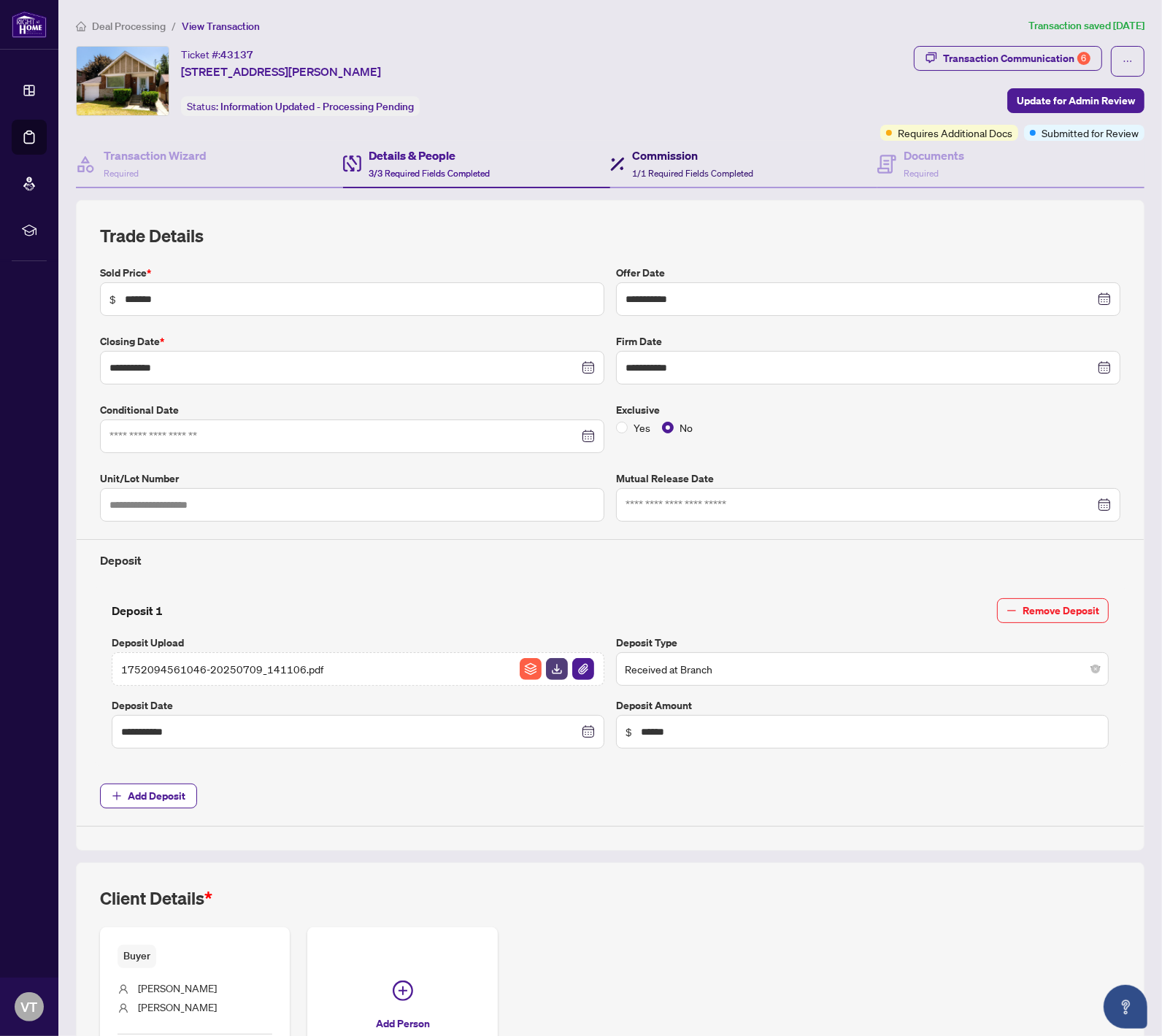
click at [695, 154] on h4 "Commission" at bounding box center [692, 155] width 121 height 17
type textarea "**********"
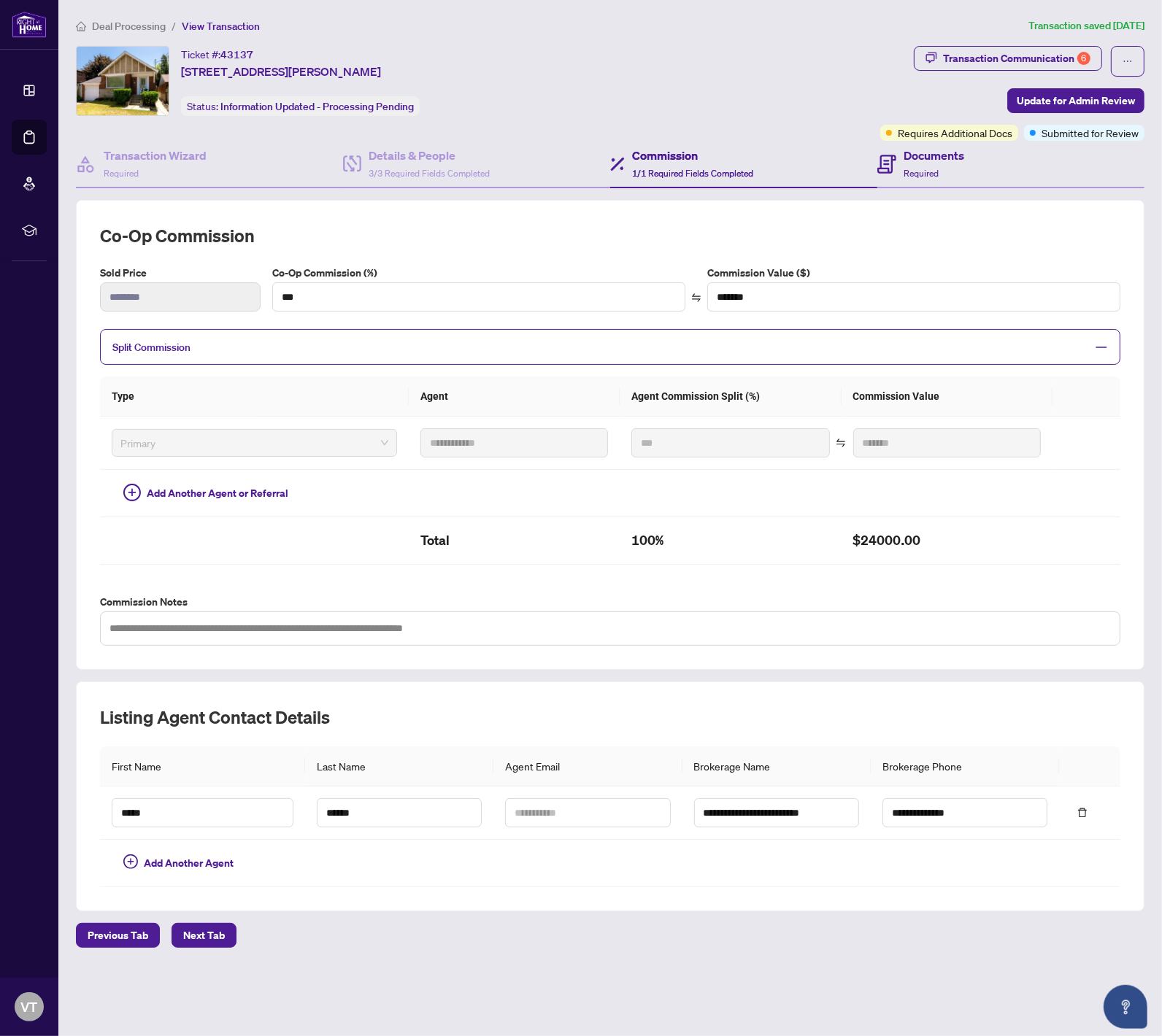
click at [990, 162] on div "Documents Required" at bounding box center [1010, 165] width 267 height 47
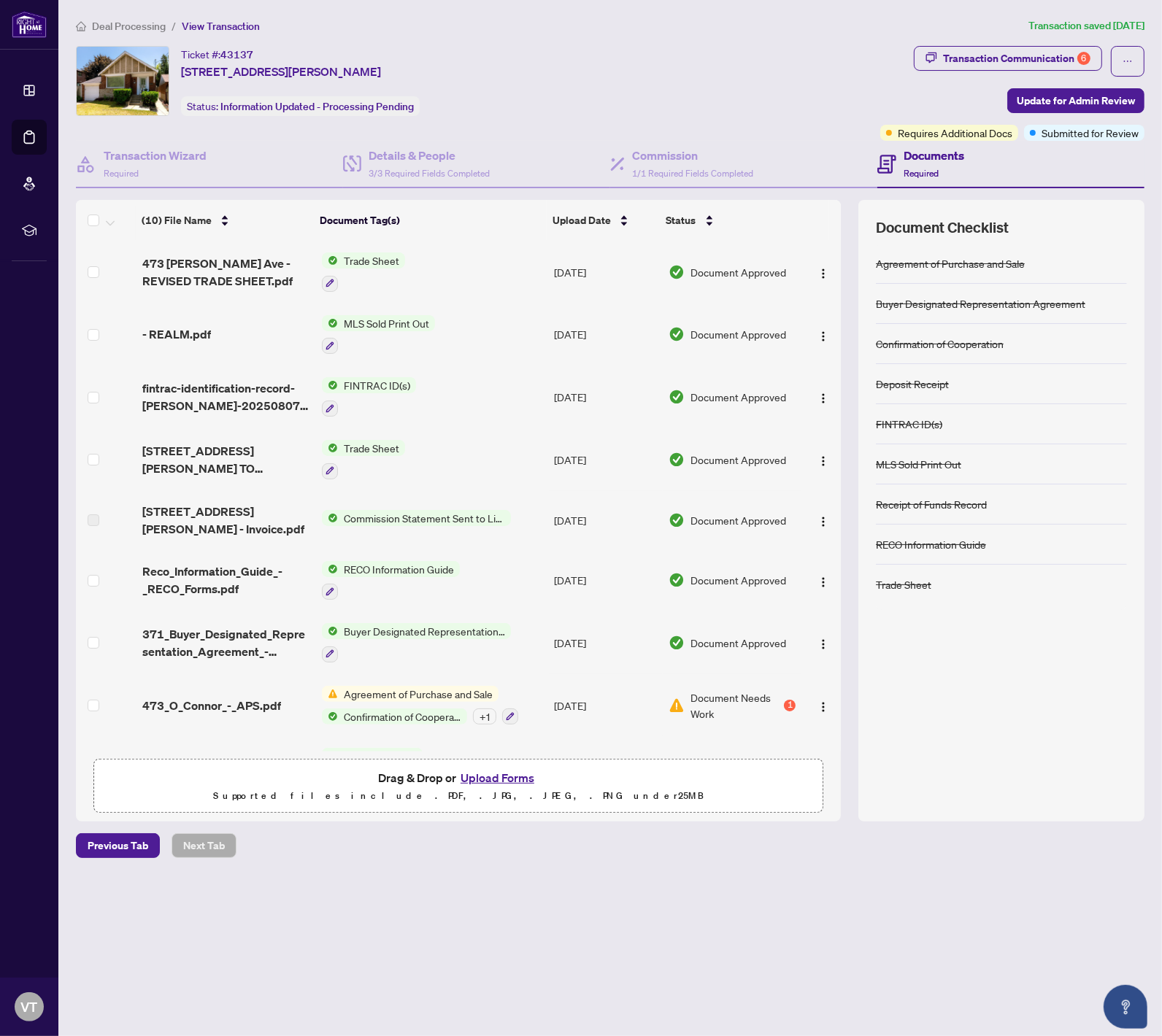
scroll to position [98, 0]
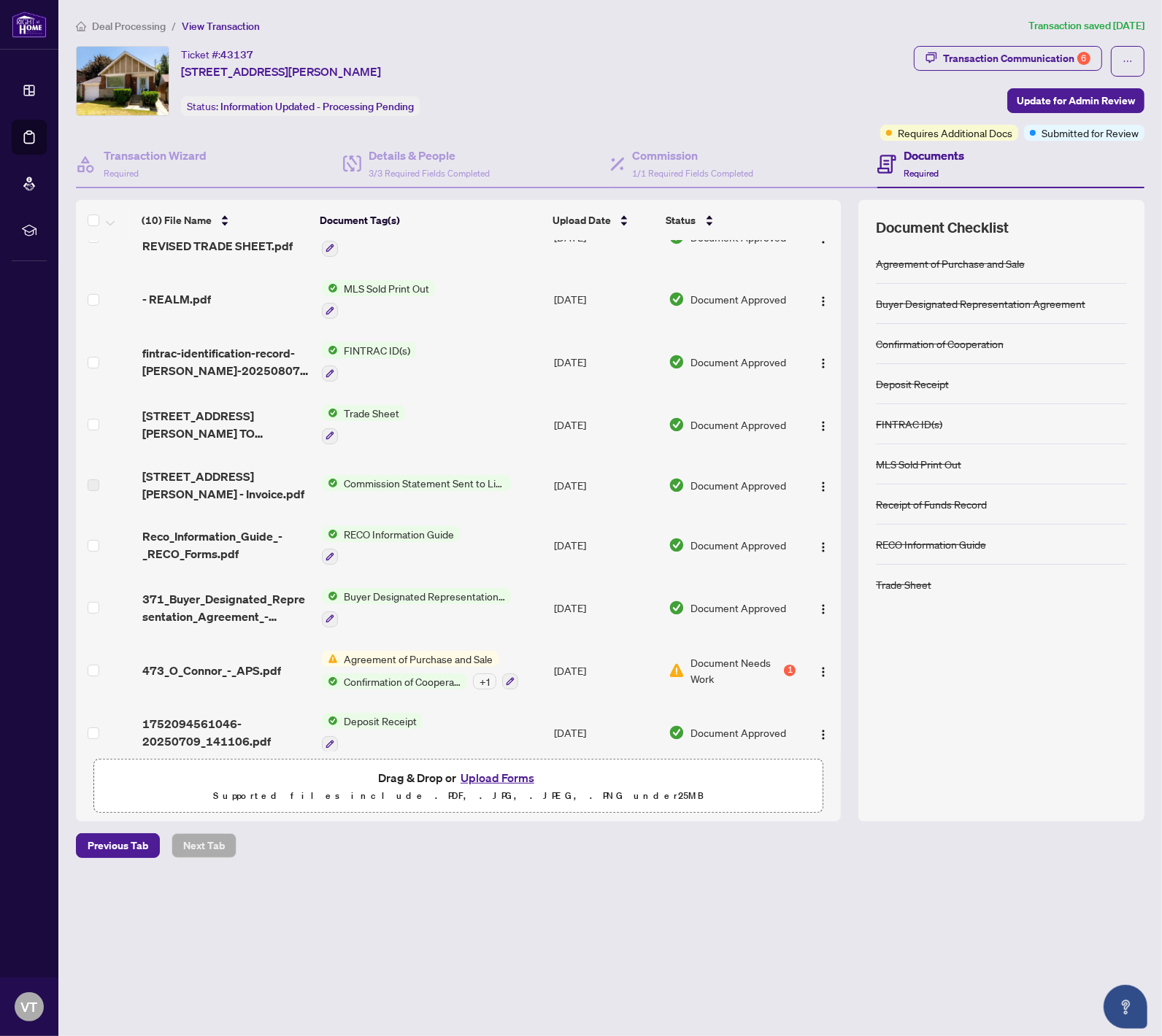
click at [734, 654] on span "Document Needs Work" at bounding box center [736, 670] width 90 height 32
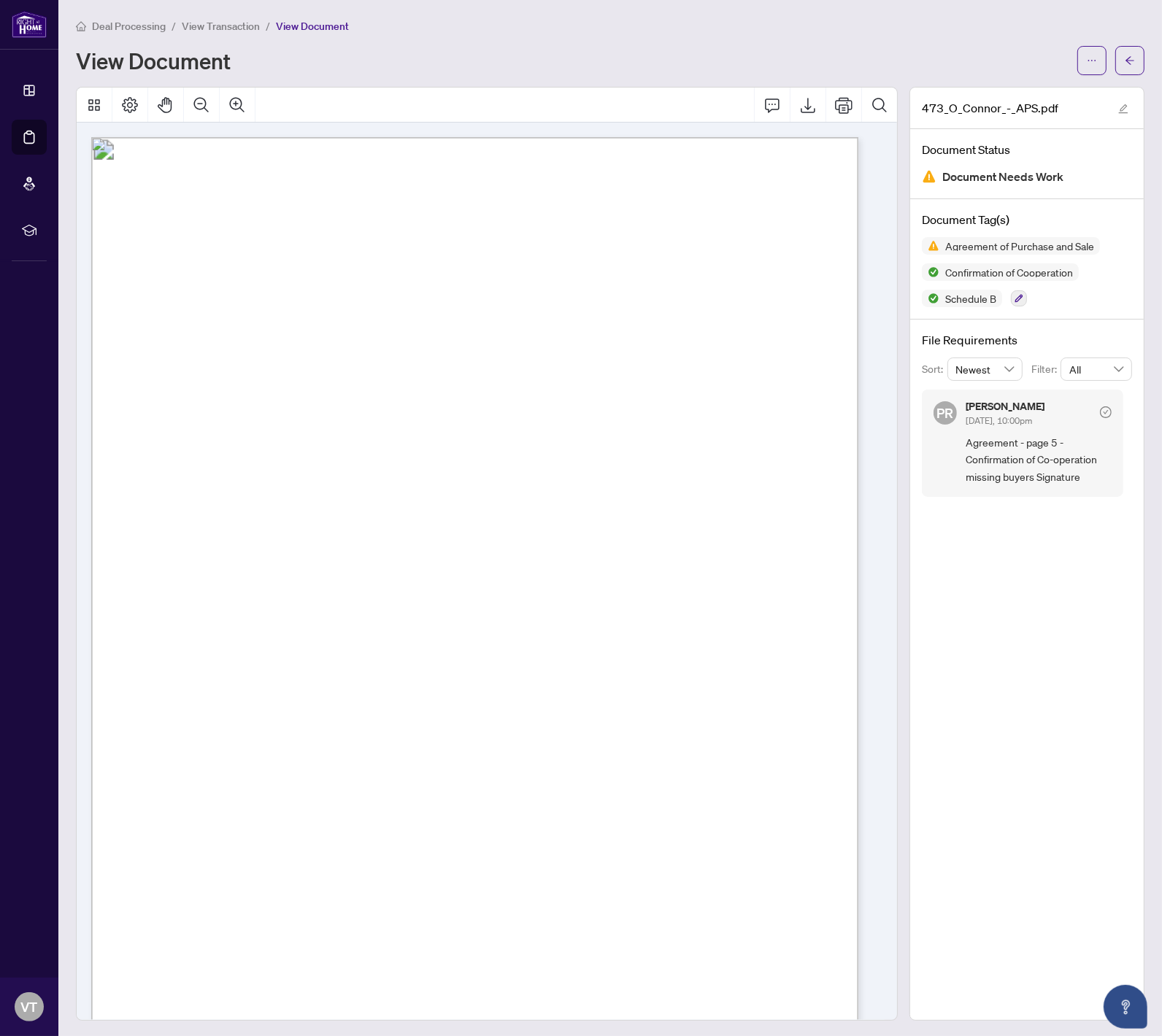
drag, startPoint x: 480, startPoint y: 27, endPoint x: 319, endPoint y: 23, distance: 161.0
click at [476, 27] on div "Deal Processing / View Transaction / View Document" at bounding box center [610, 25] width 1069 height 17
click at [133, 30] on span "Deal Processing" at bounding box center [129, 26] width 73 height 14
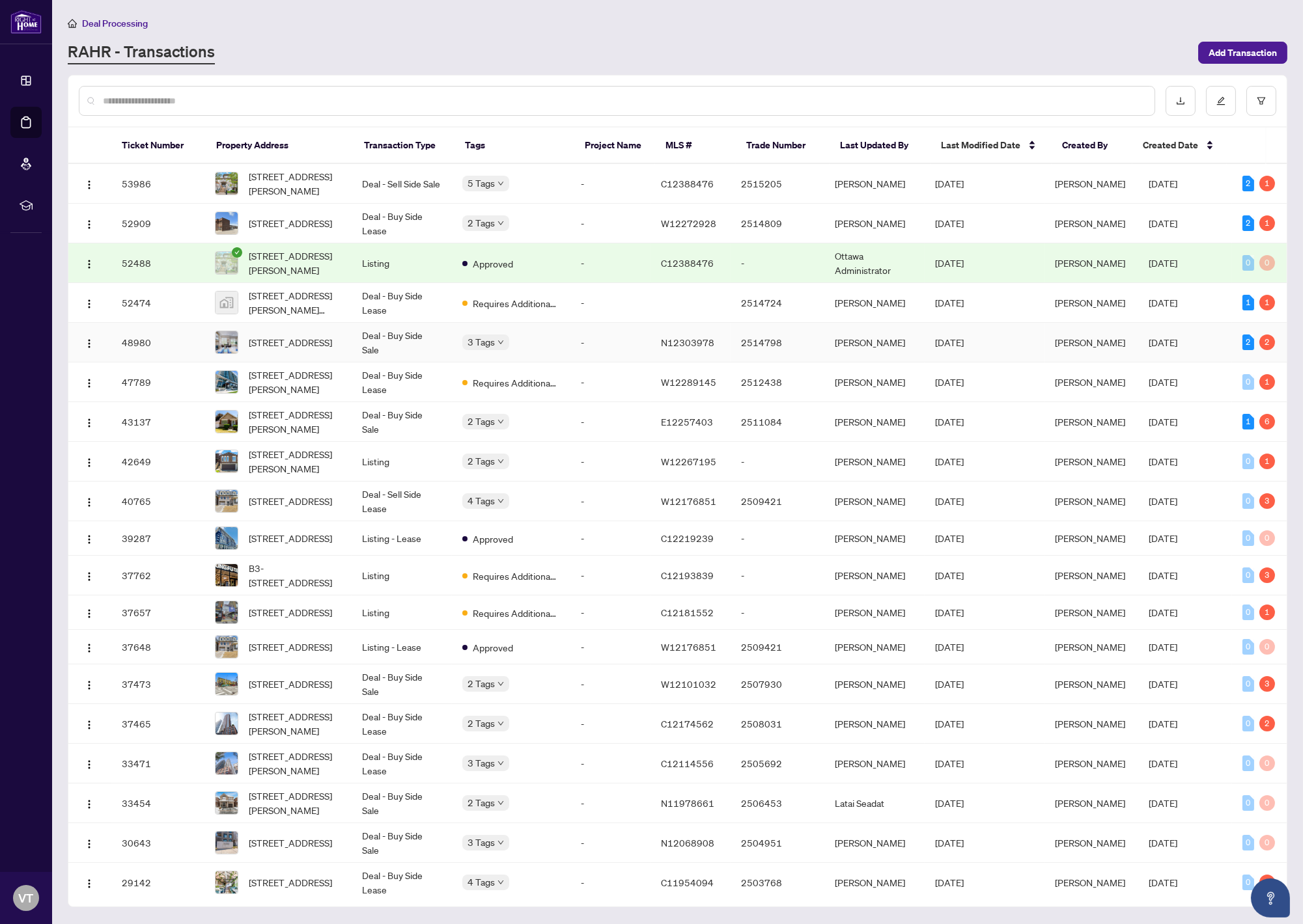
click at [959, 353] on td "Aug/17/2025" at bounding box center [1185, 342] width 94 height 40
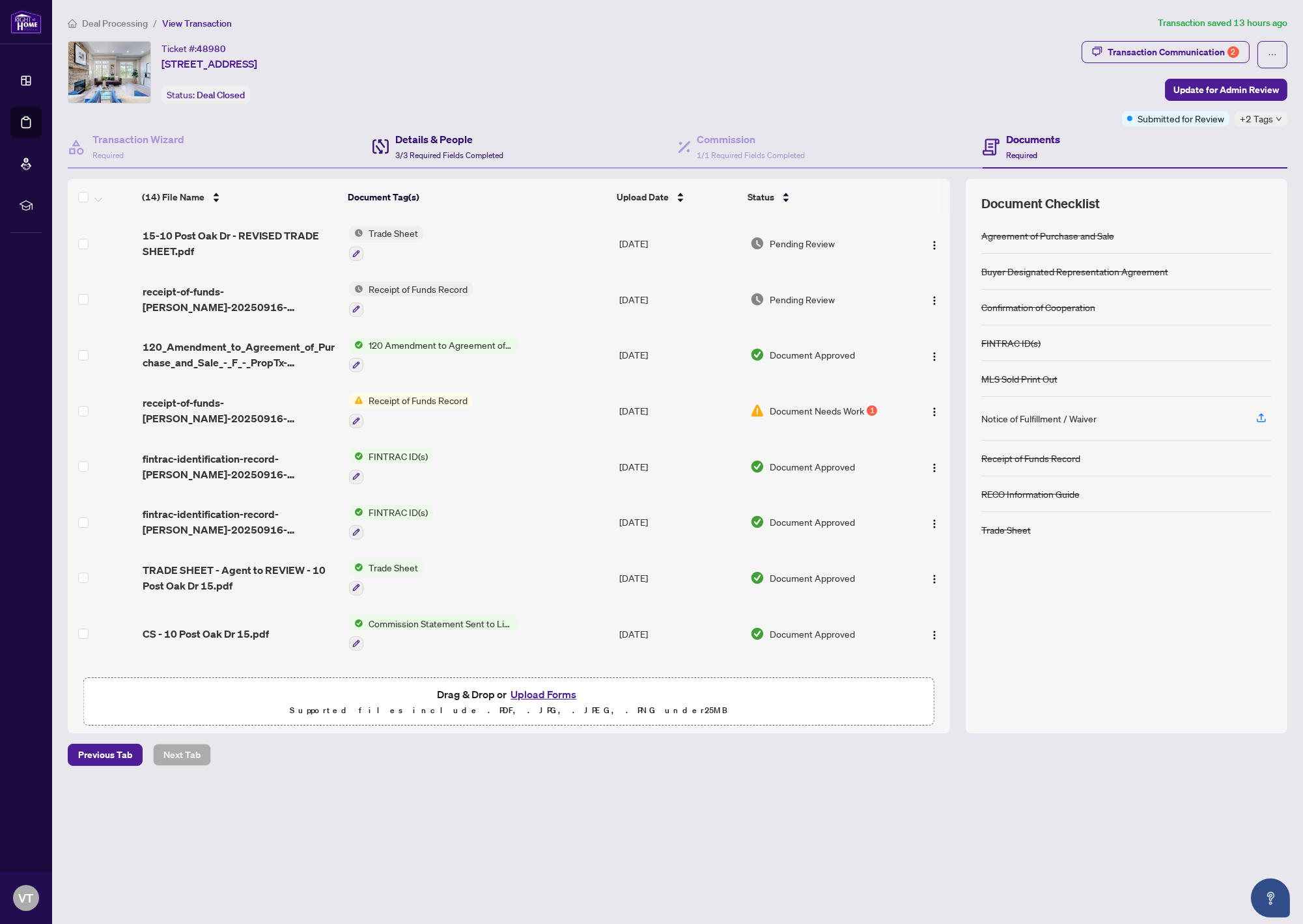
click at [438, 136] on h4 "Details & People" at bounding box center [450, 139] width 108 height 15
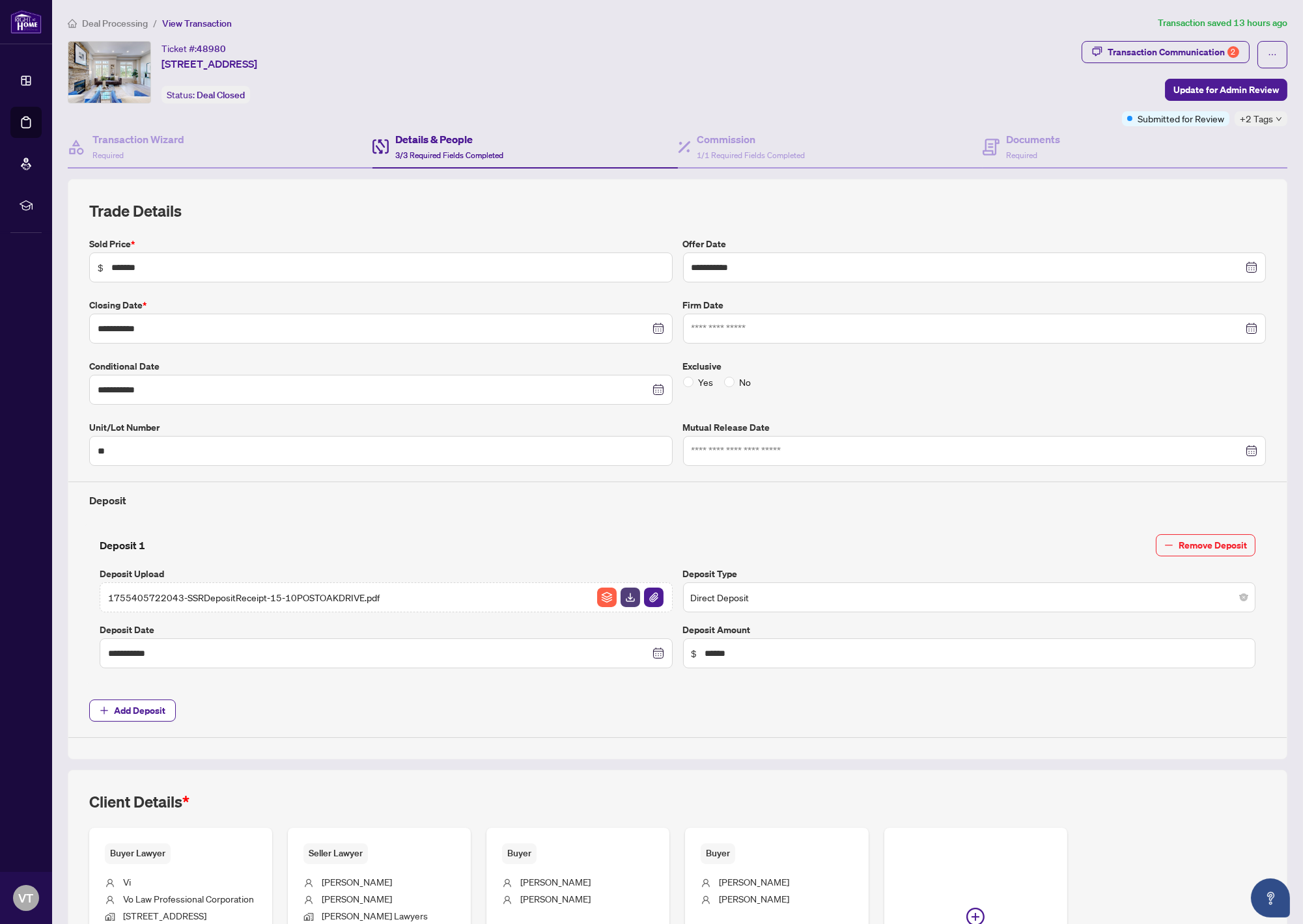
click at [132, 24] on span "Deal Processing" at bounding box center [115, 23] width 65 height 12
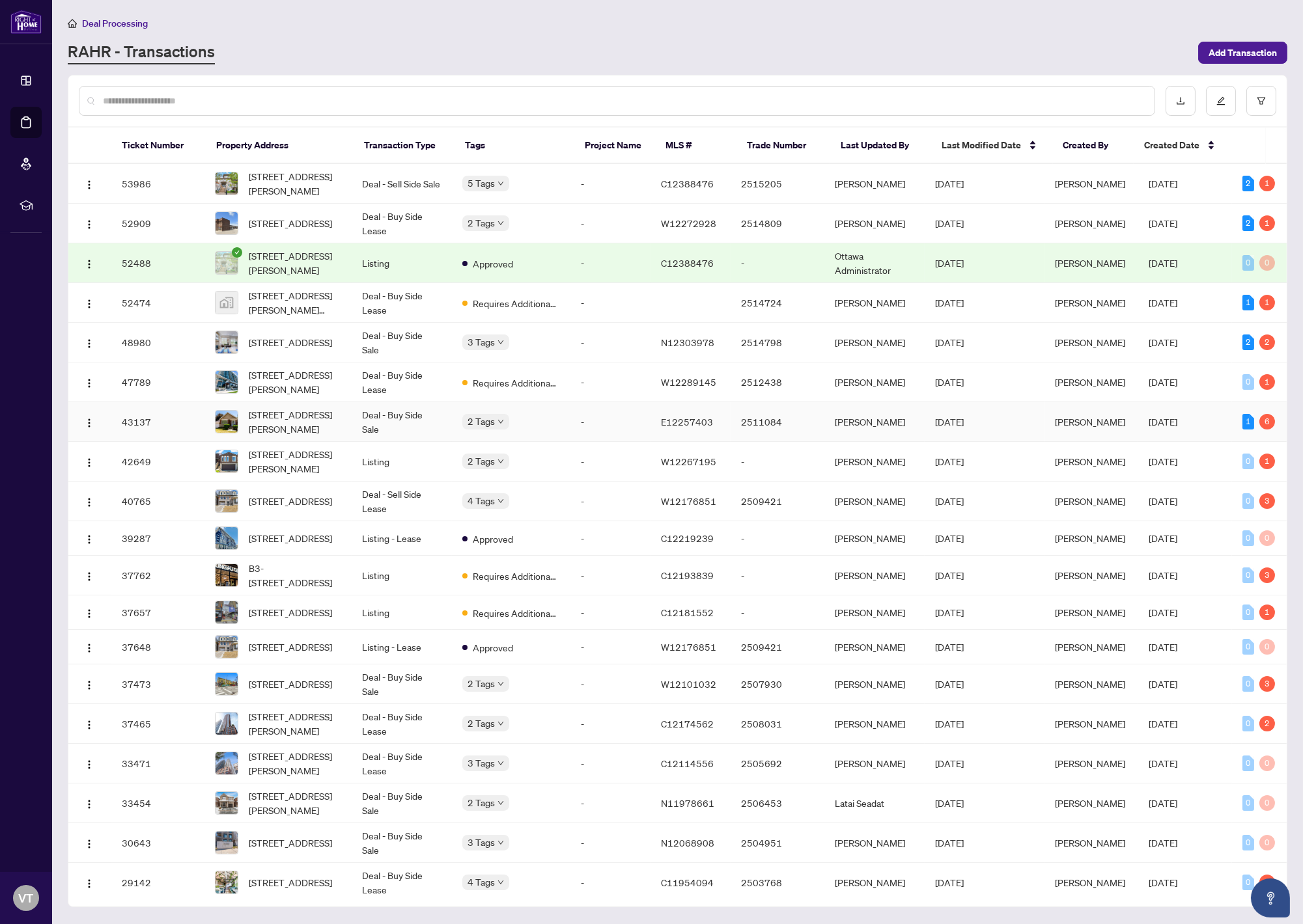
click at [289, 429] on span "473 O'Connor Ave, Toronto, Ontario M4J 2W8, Canada" at bounding box center [295, 421] width 93 height 28
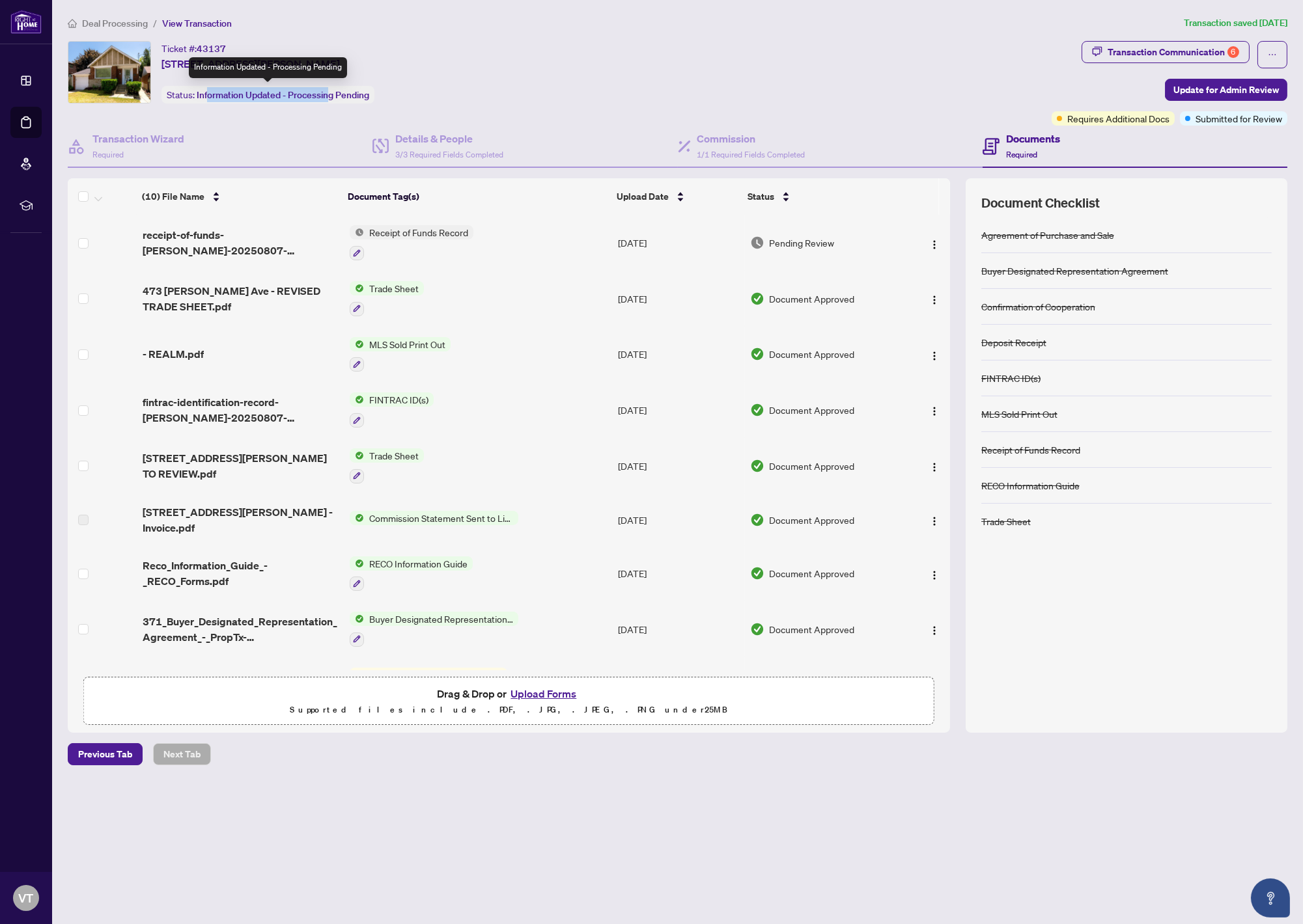
drag, startPoint x: 205, startPoint y: 95, endPoint x: 325, endPoint y: 93, distance: 120.0
click at [325, 93] on span "Information Updated - Processing Pending" at bounding box center [283, 94] width 173 height 12
click at [533, 98] on div "Ticket #: 43137 473 O'Connor Ave, Toronto, Ontario M4J 2W8, Canada Status: Info…" at bounding box center [557, 72] width 978 height 62
